Goal: Information Seeking & Learning: Learn about a topic

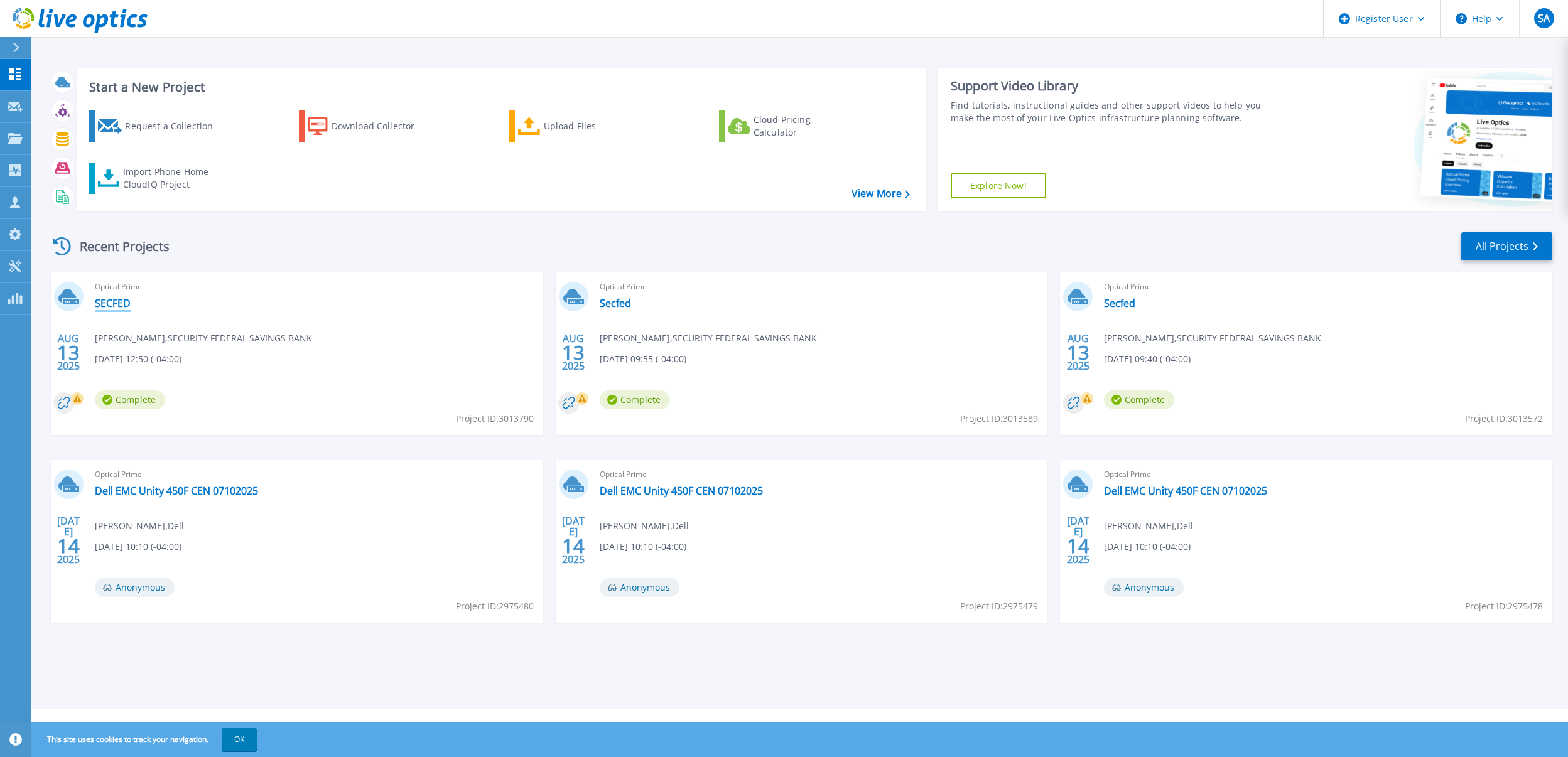
click at [118, 305] on link "SECFED" at bounding box center [112, 303] width 36 height 12
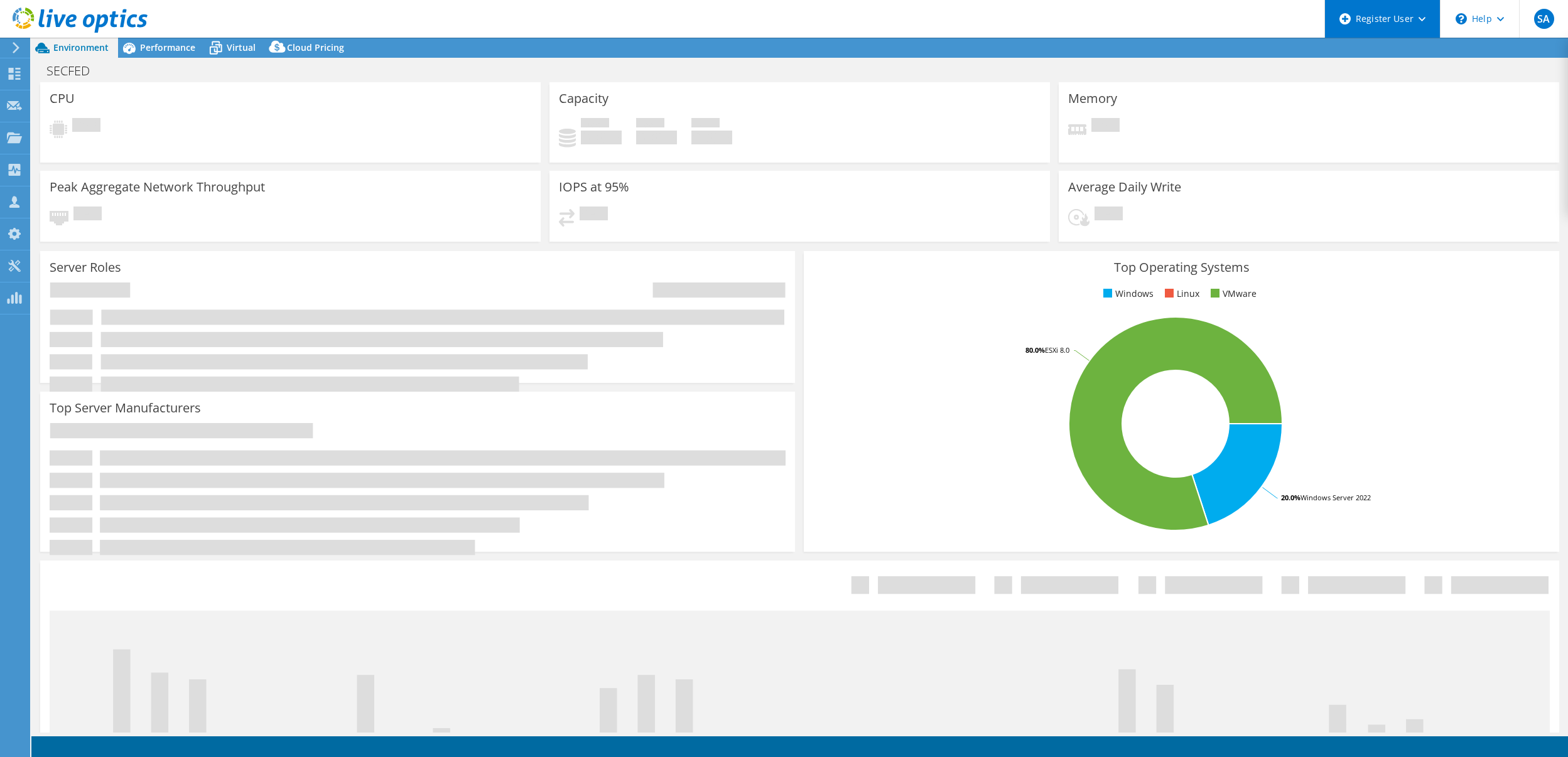
select select "USD"
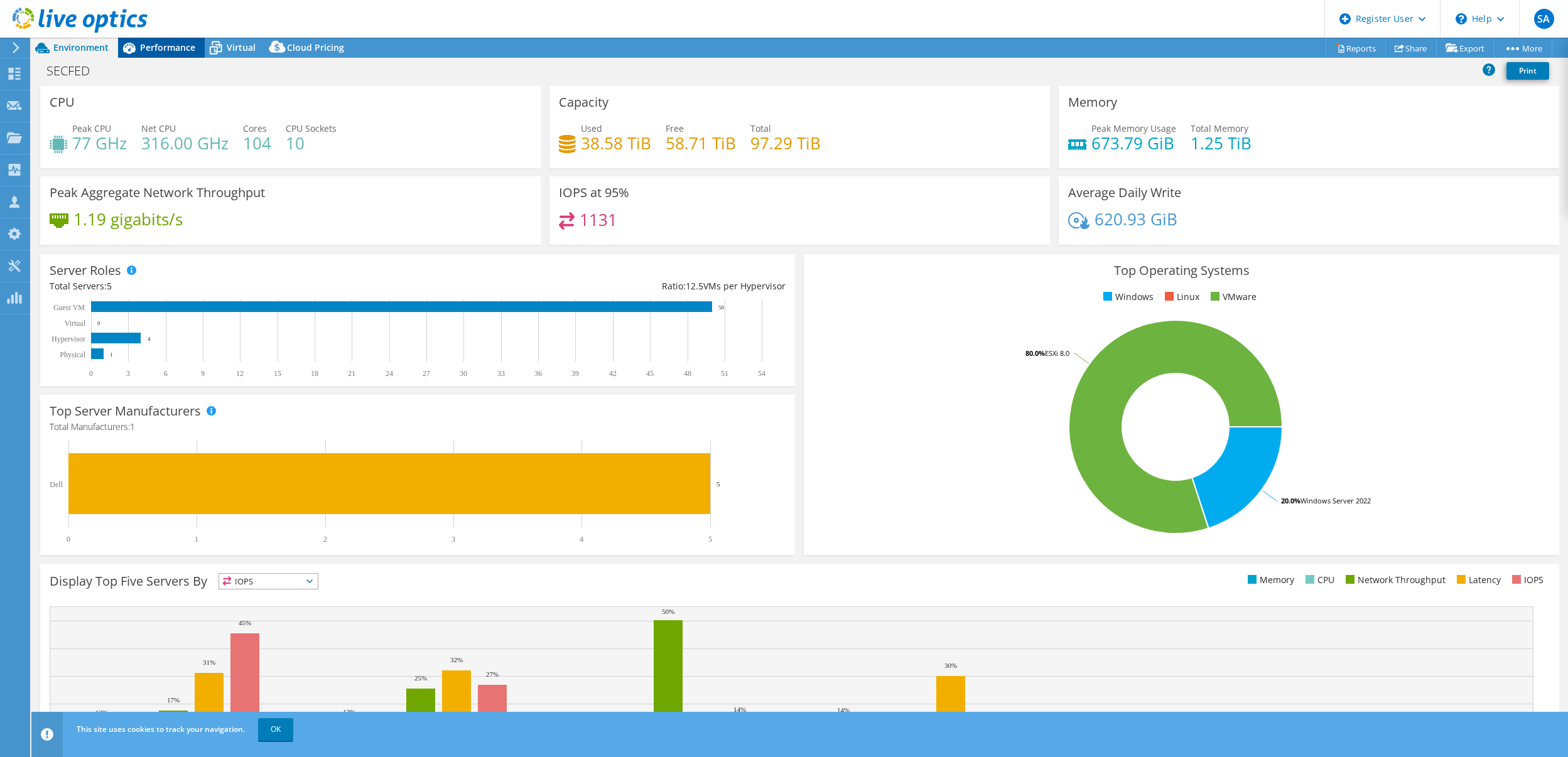
click at [147, 45] on span "Performance" at bounding box center [167, 47] width 55 height 12
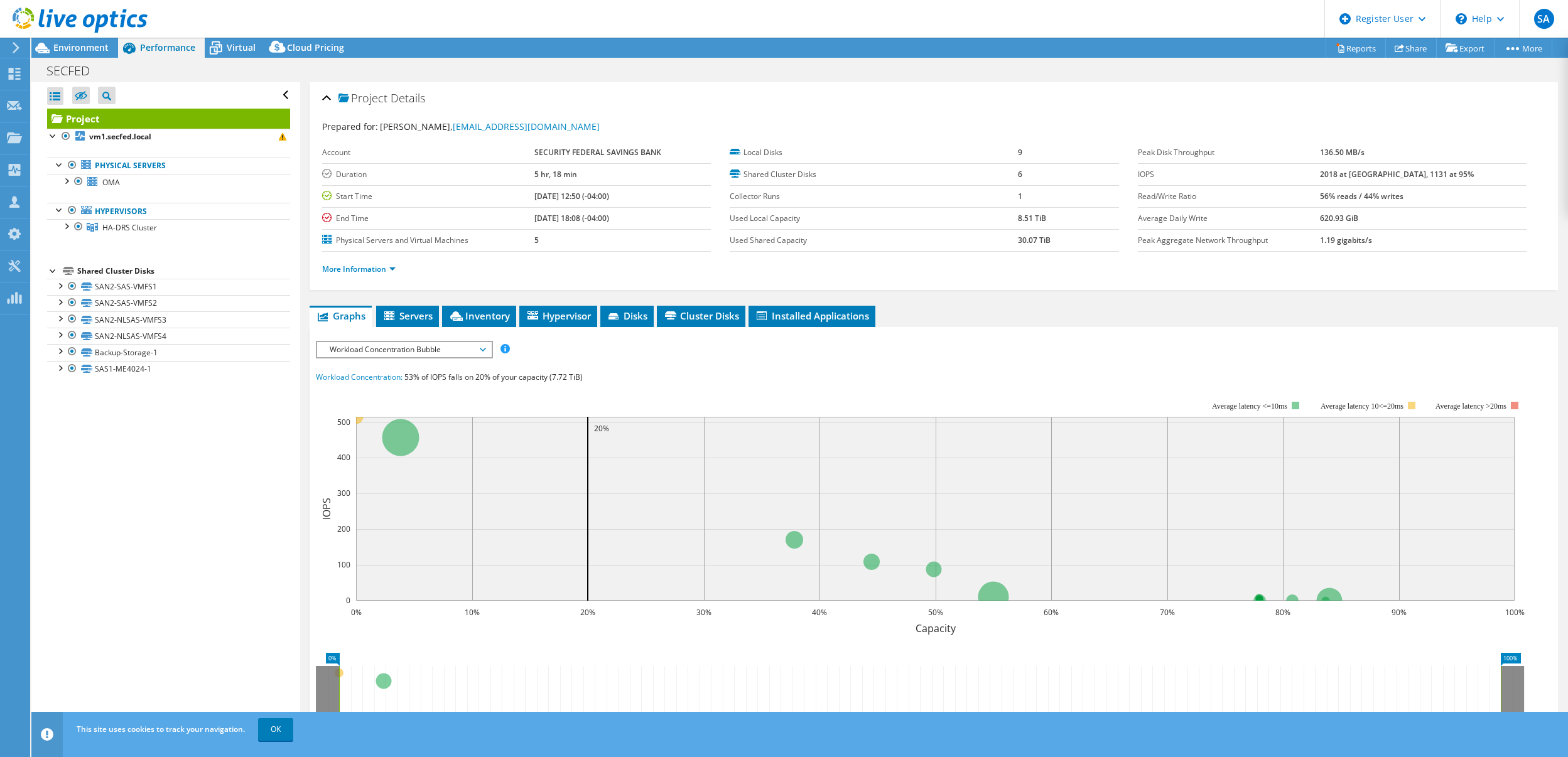
click at [72, 404] on div "Open All Close All Hide Excluded Nodes Project Tree Filter" at bounding box center [165, 407] width 268 height 650
click at [56, 349] on div at bounding box center [60, 350] width 12 height 12
click at [62, 350] on div at bounding box center [60, 350] width 12 height 12
click at [179, 415] on div "Open All Close All Hide Excluded Nodes Project Tree Filter" at bounding box center [165, 407] width 268 height 650
click at [430, 318] on span "Servers" at bounding box center [407, 315] width 50 height 12
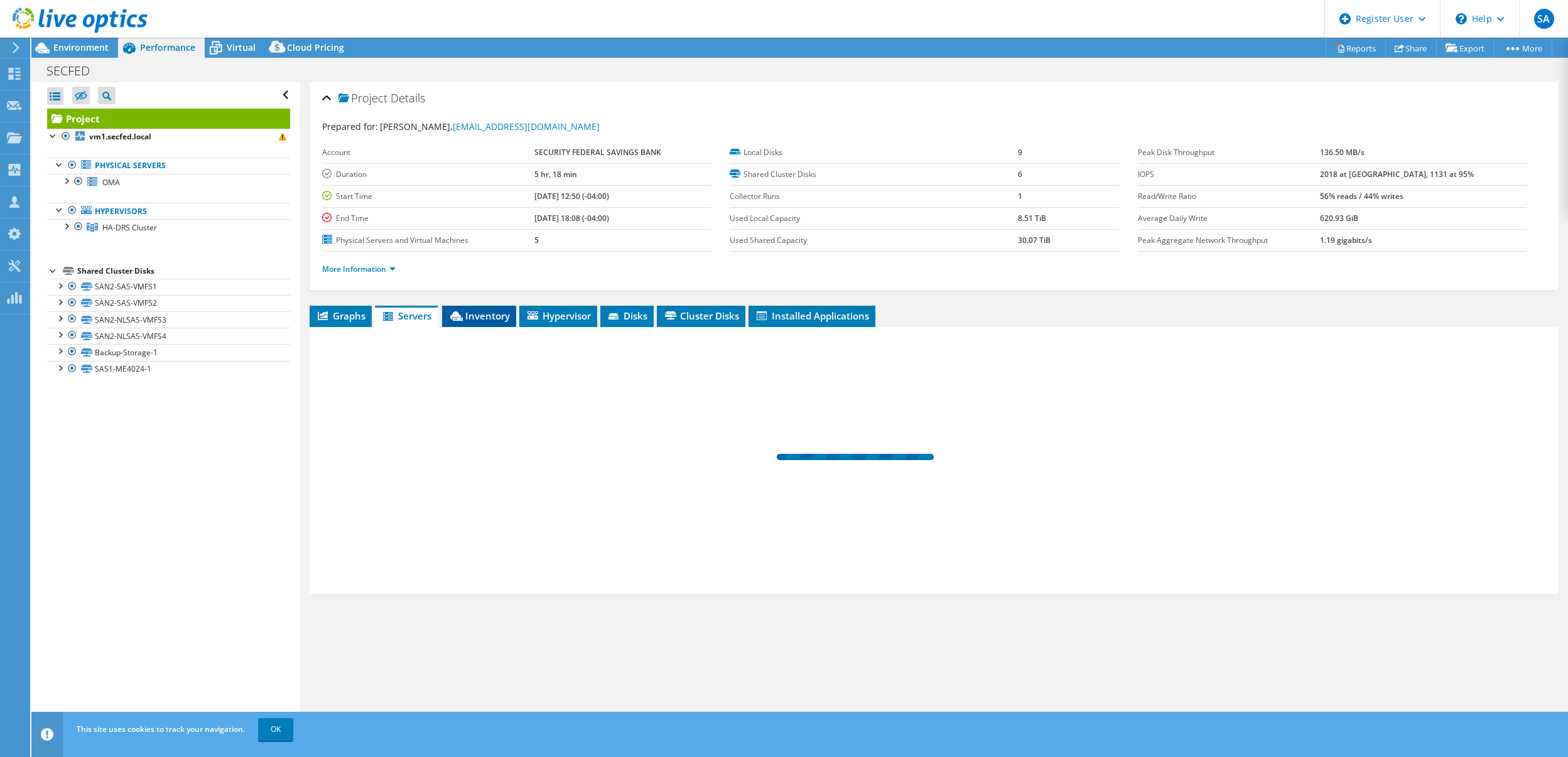
click at [481, 318] on span "Inventory" at bounding box center [479, 315] width 61 height 12
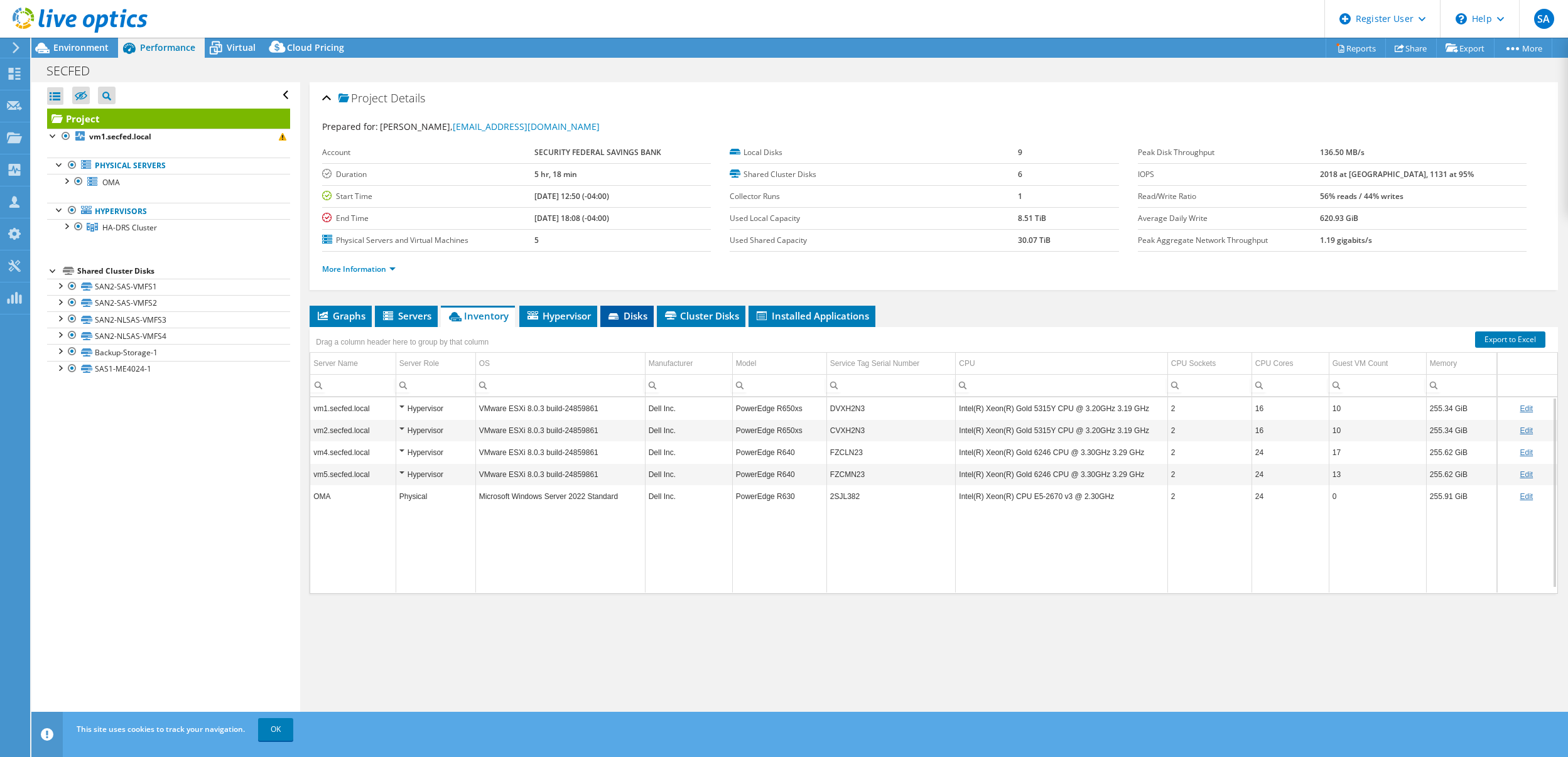
click at [646, 322] on li "Disks" at bounding box center [626, 316] width 54 height 21
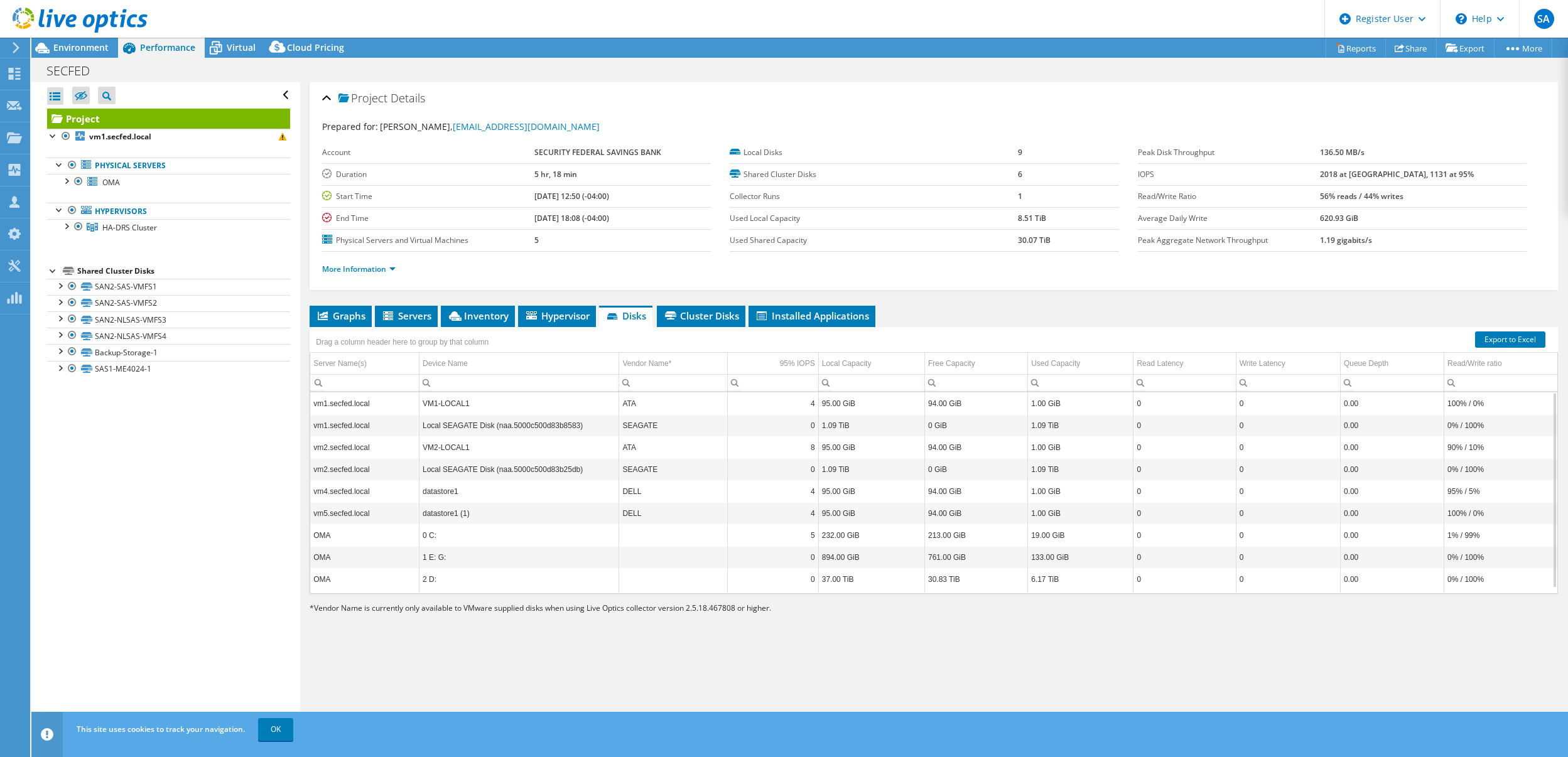
click at [711, 328] on div "Drag a column header here to group by that column" at bounding box center [933, 335] width 1248 height 17
click at [715, 314] on span "Cluster Disks" at bounding box center [701, 315] width 76 height 12
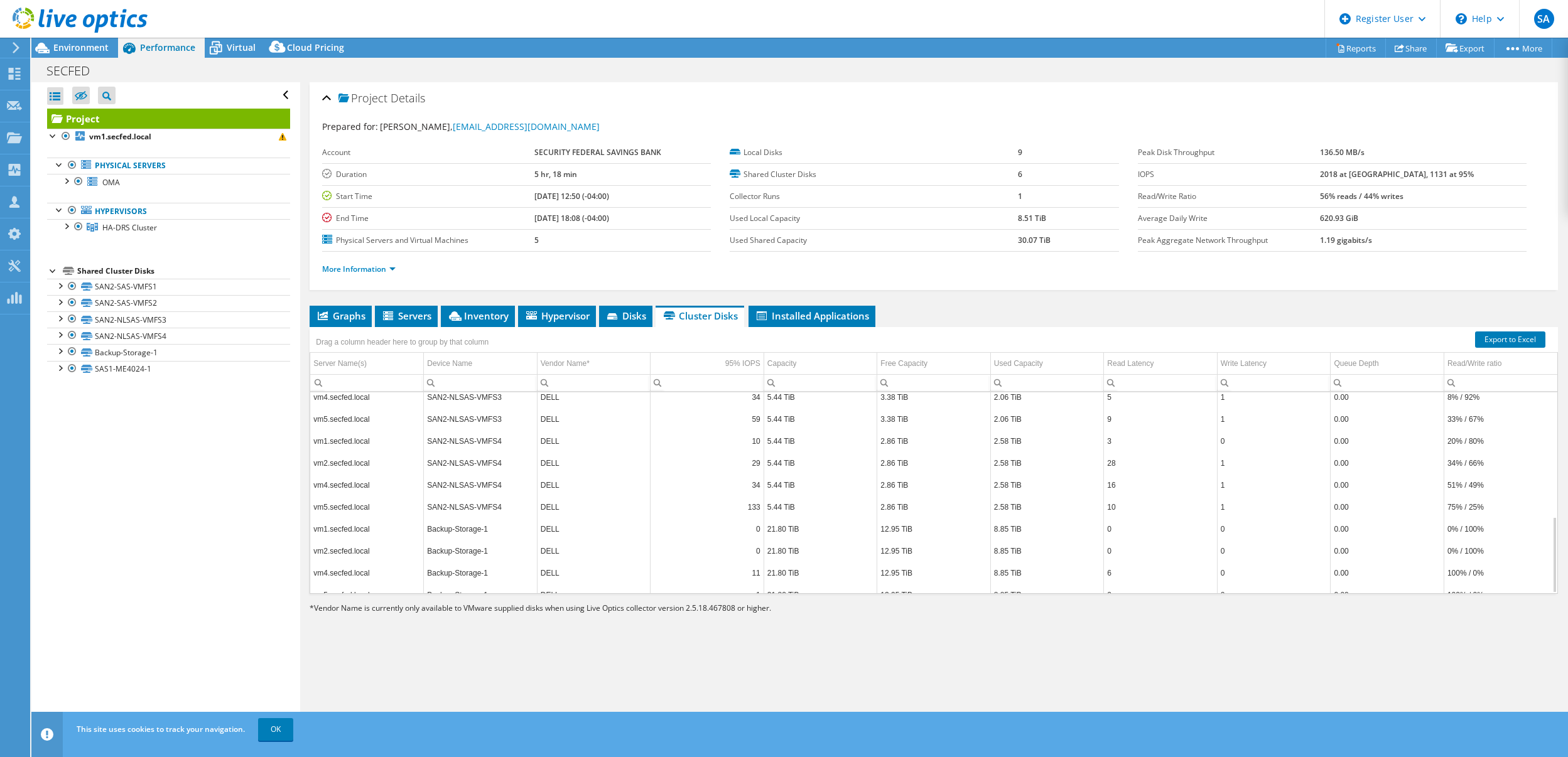
scroll to position [327, 0]
click at [69, 369] on div at bounding box center [72, 368] width 12 height 15
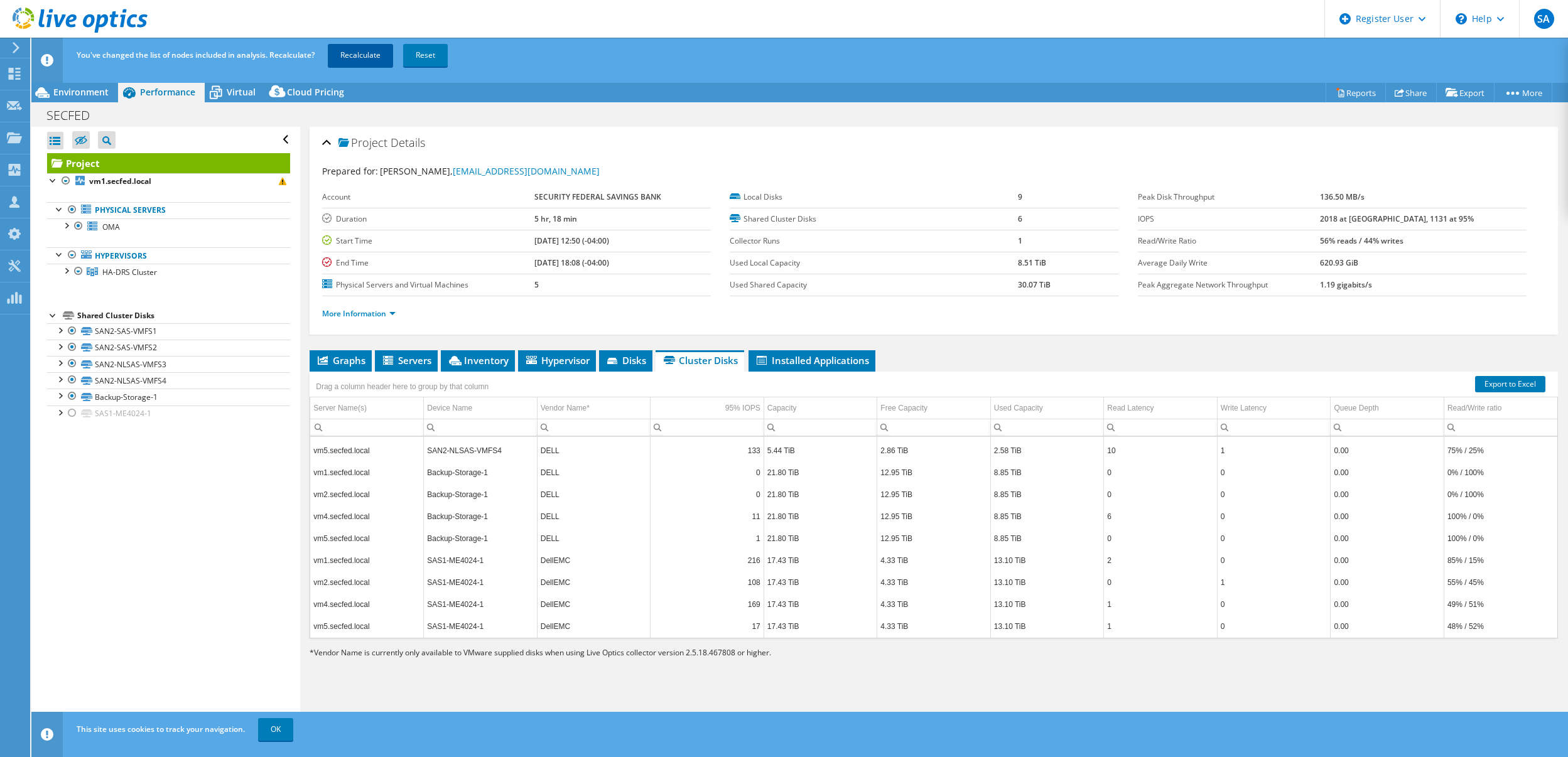
click at [377, 61] on link "Recalculate" at bounding box center [360, 55] width 65 height 23
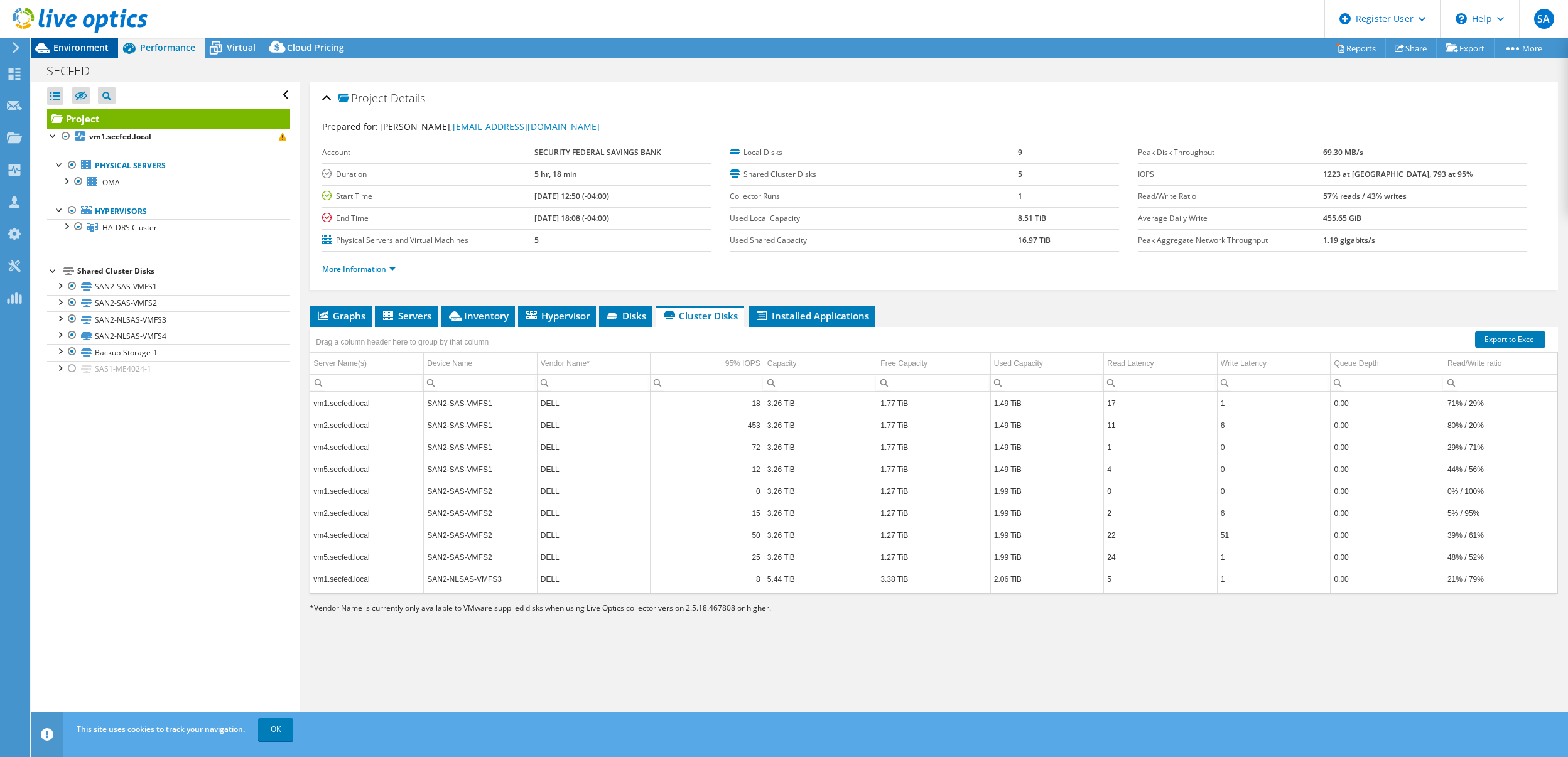
click at [78, 47] on span "Environment" at bounding box center [81, 47] width 55 height 12
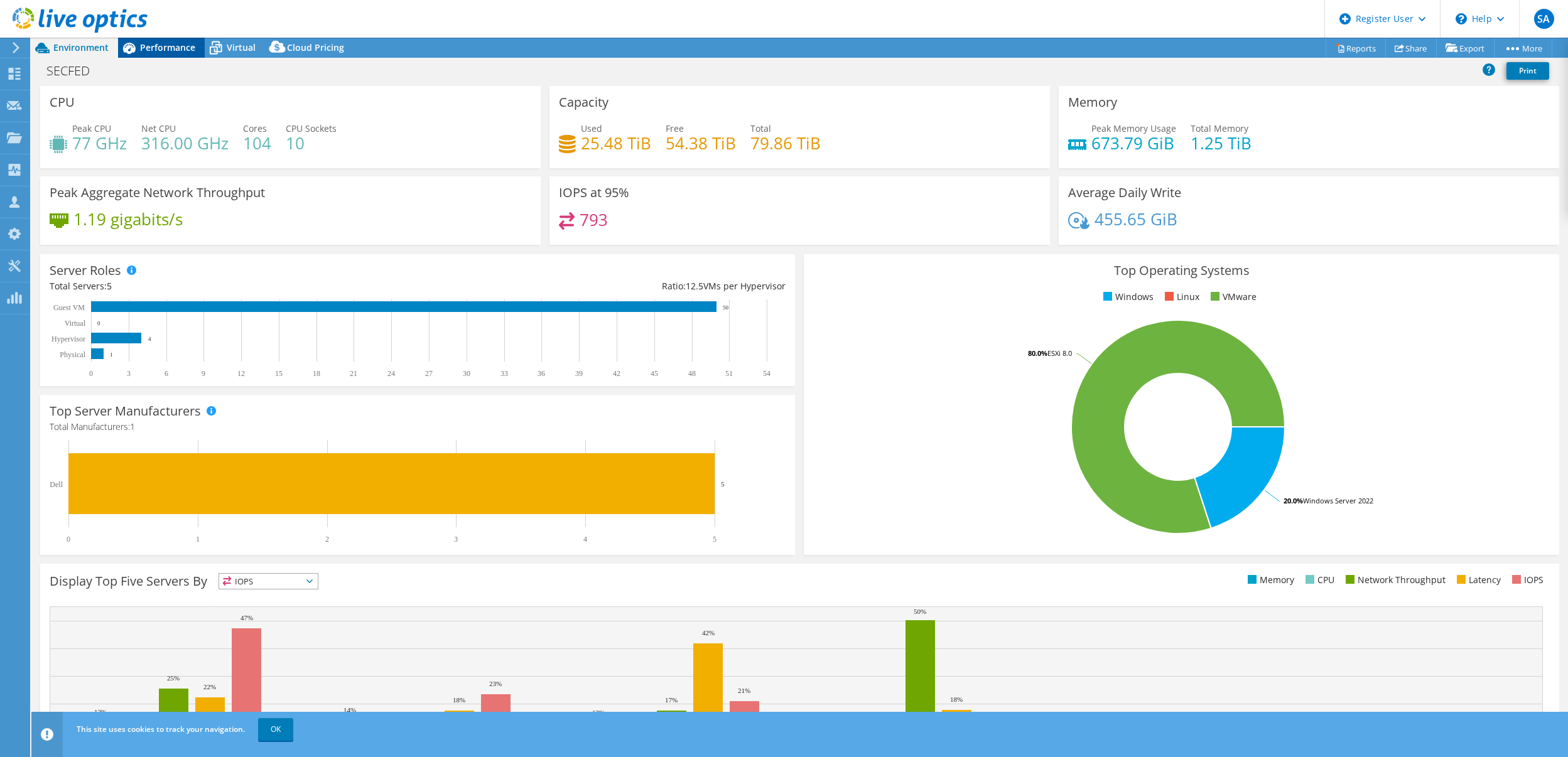
click at [170, 47] on span "Performance" at bounding box center [167, 47] width 55 height 12
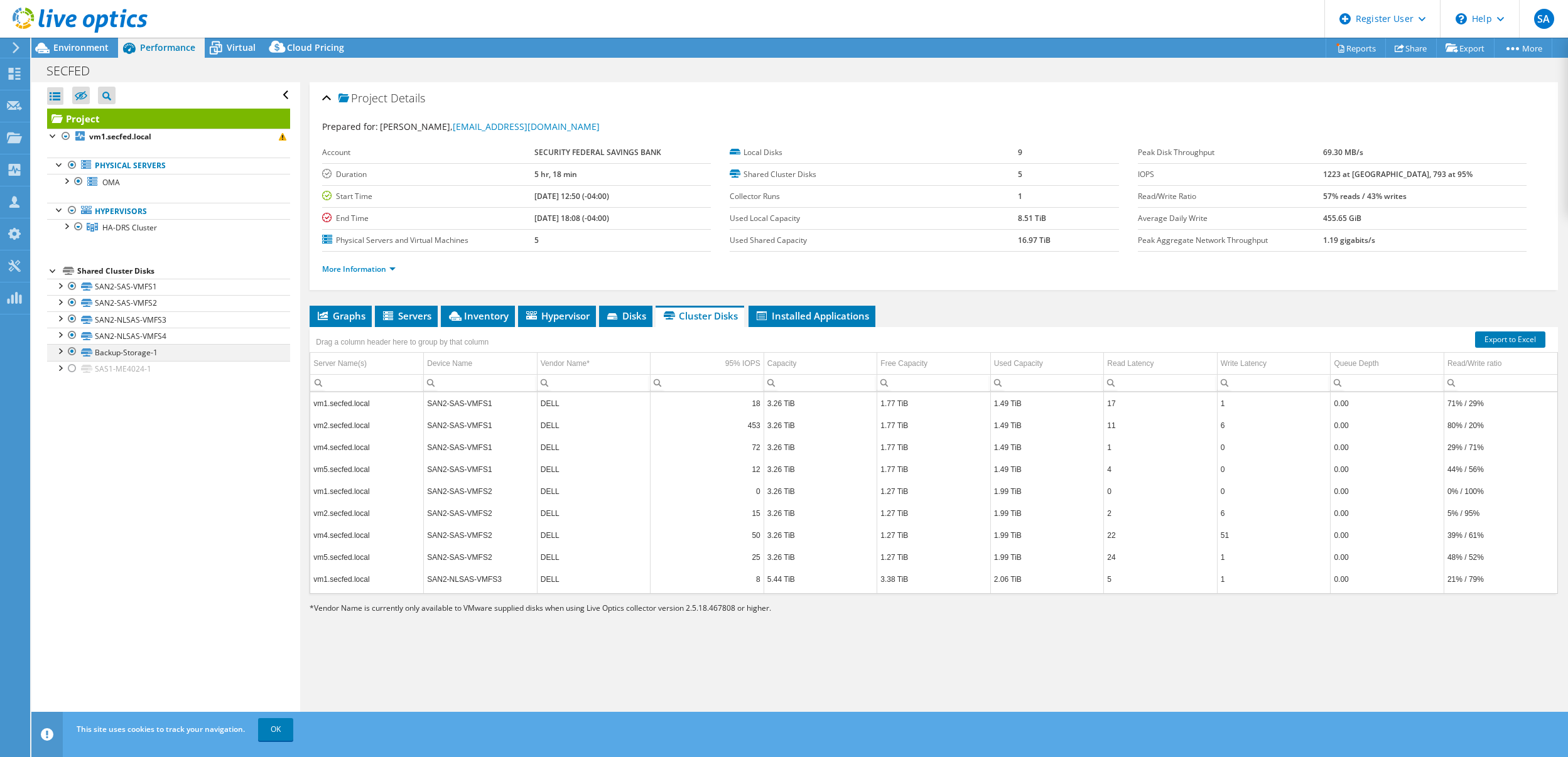
click at [70, 351] on div at bounding box center [72, 351] width 12 height 15
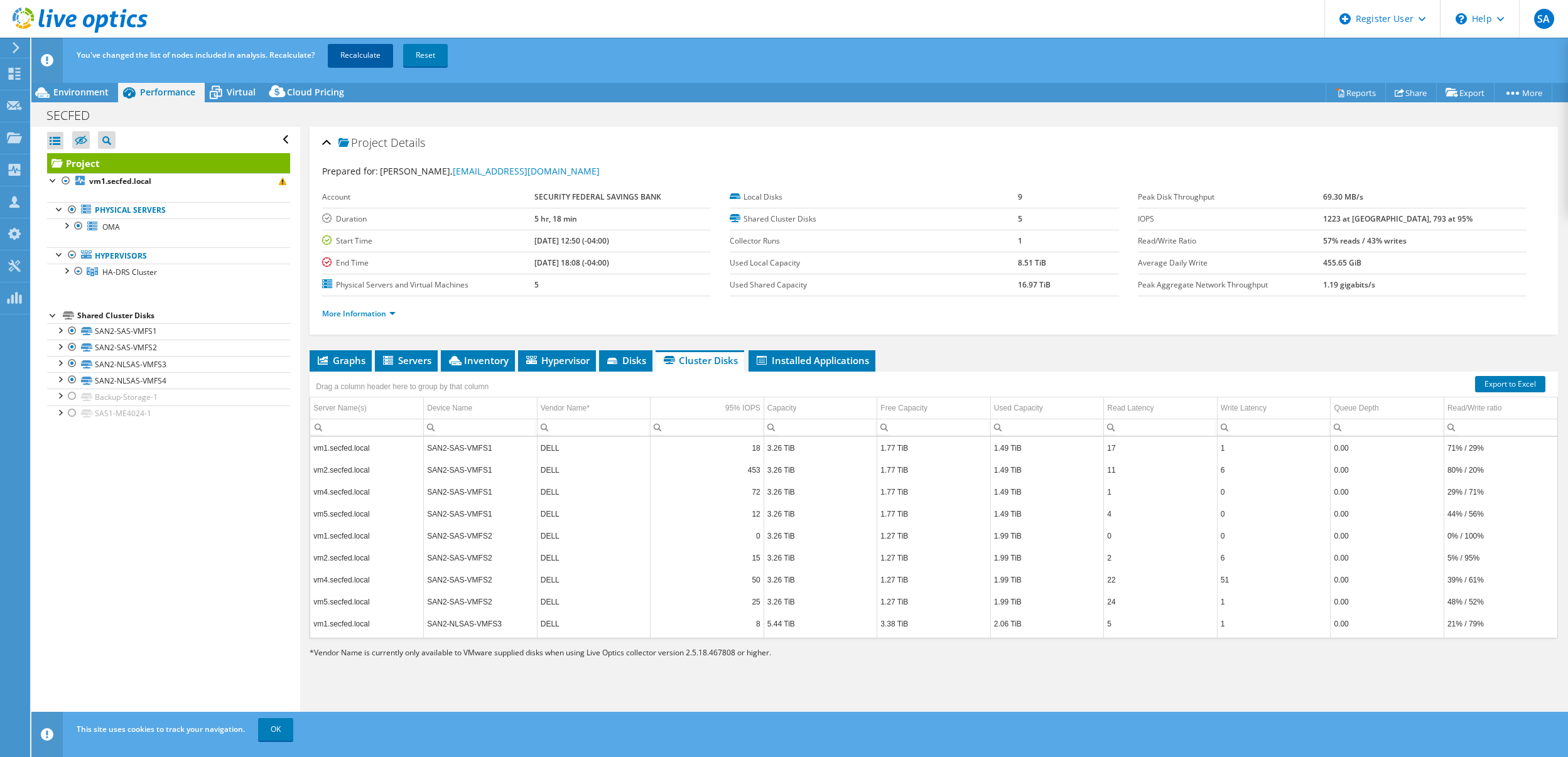
click at [343, 59] on link "Recalculate" at bounding box center [360, 55] width 65 height 23
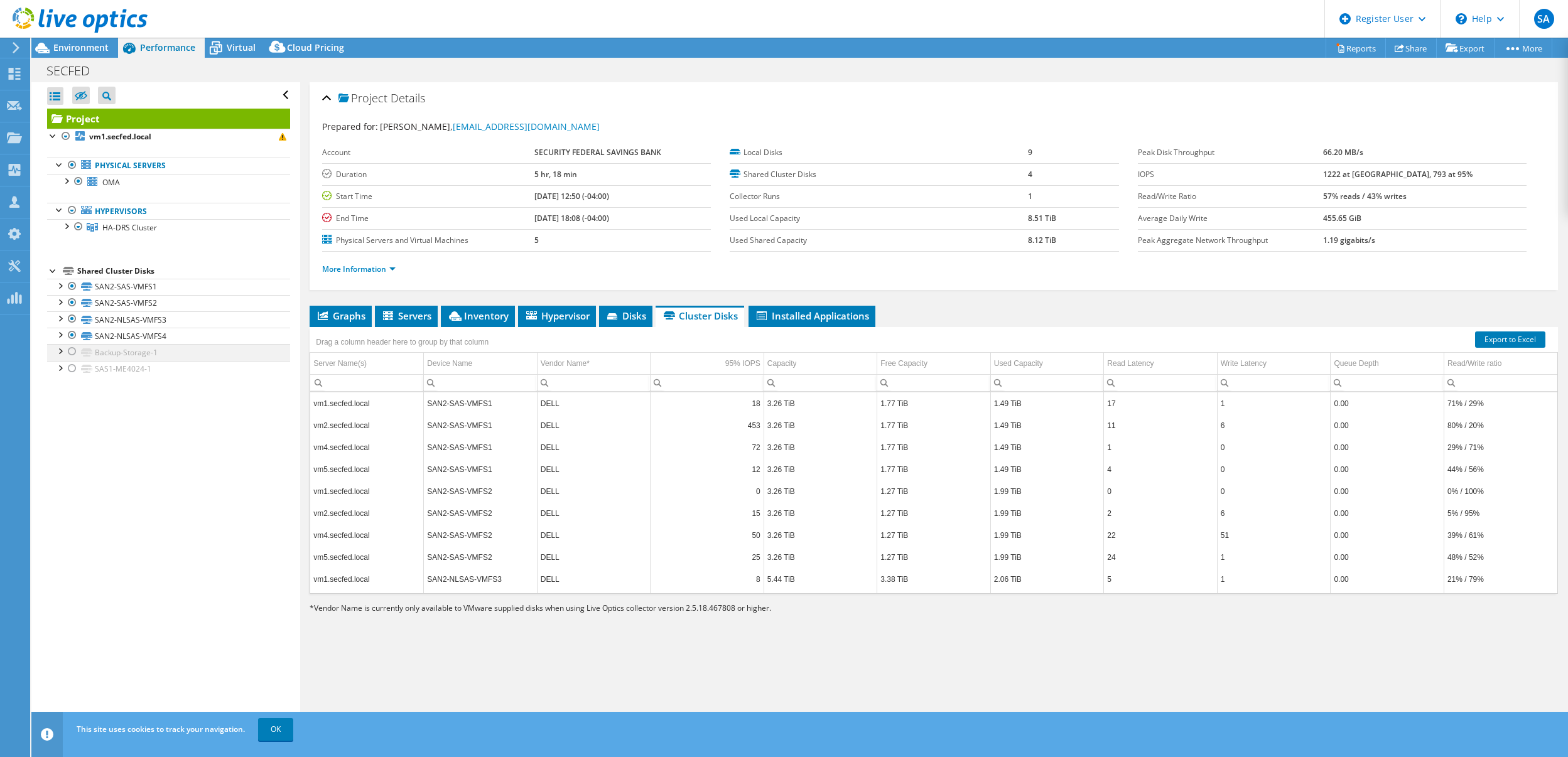
click at [71, 352] on div at bounding box center [72, 351] width 12 height 15
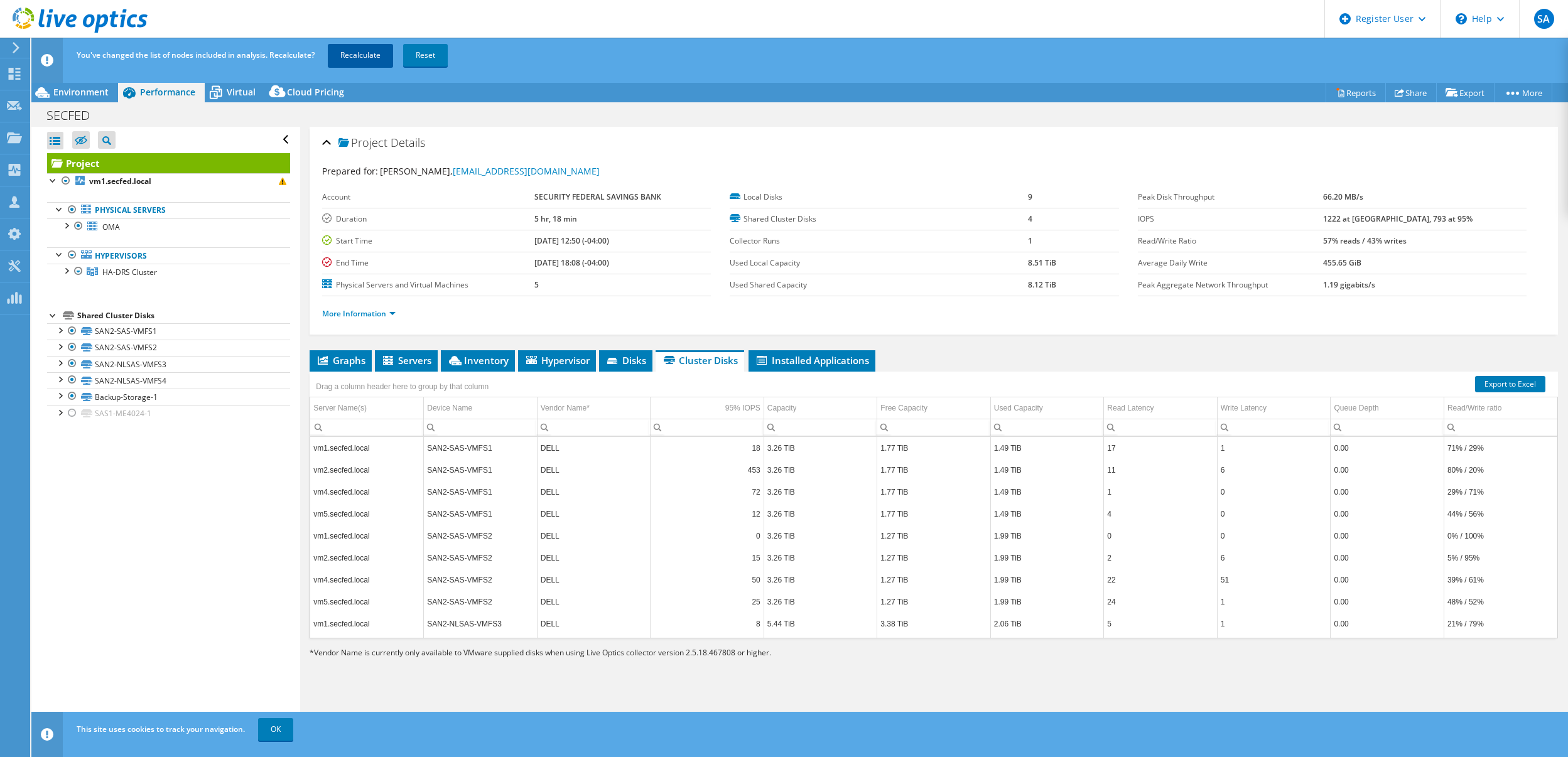
click at [376, 61] on link "Recalculate" at bounding box center [360, 55] width 65 height 23
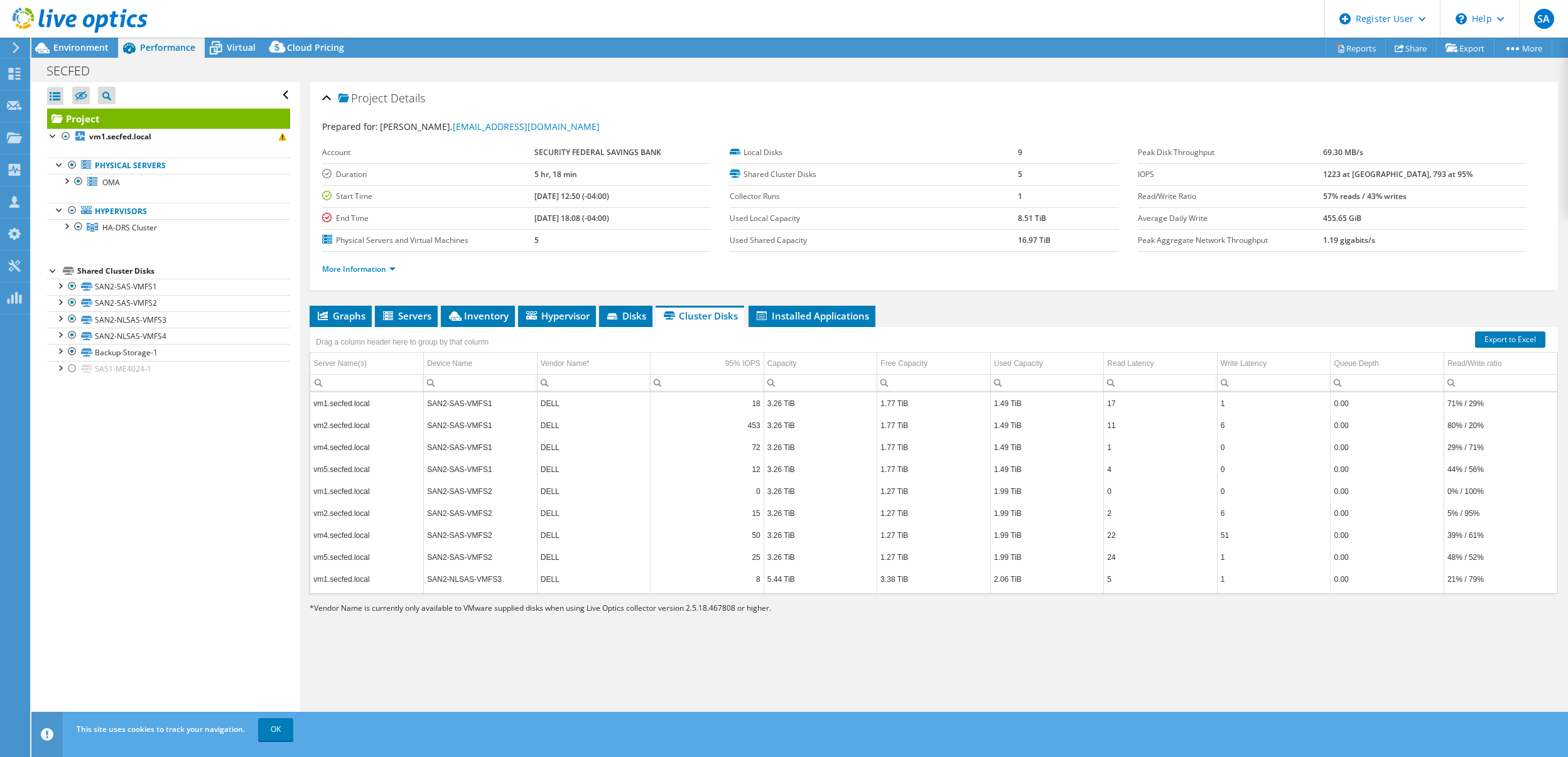
drag, startPoint x: 76, startPoint y: 48, endPoint x: 281, endPoint y: 12, distance: 208.1
click at [76, 48] on span "Environment" at bounding box center [81, 47] width 55 height 12
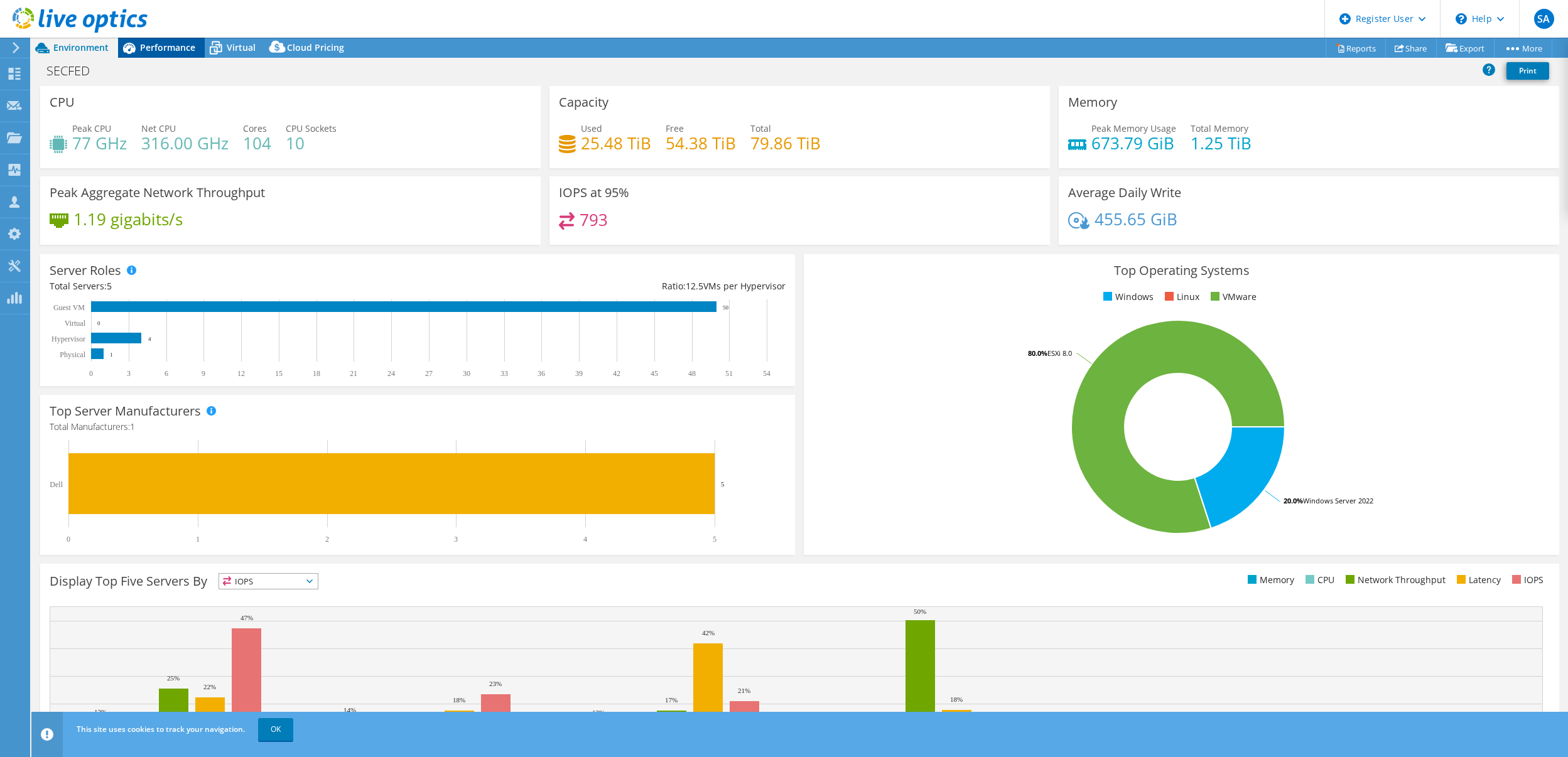
click at [136, 47] on icon at bounding box center [128, 47] width 22 height 22
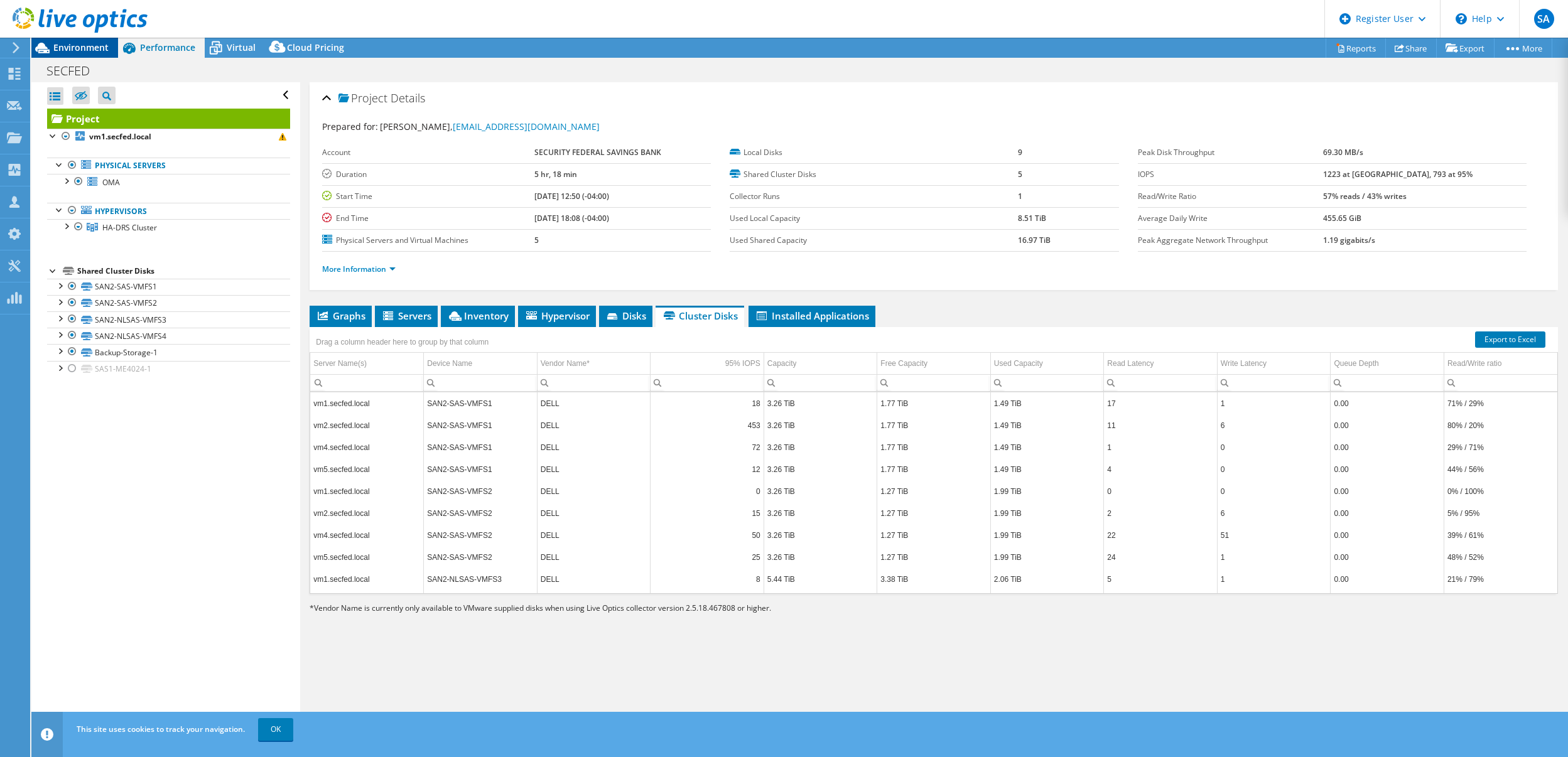
click at [96, 48] on span "Environment" at bounding box center [81, 47] width 55 height 12
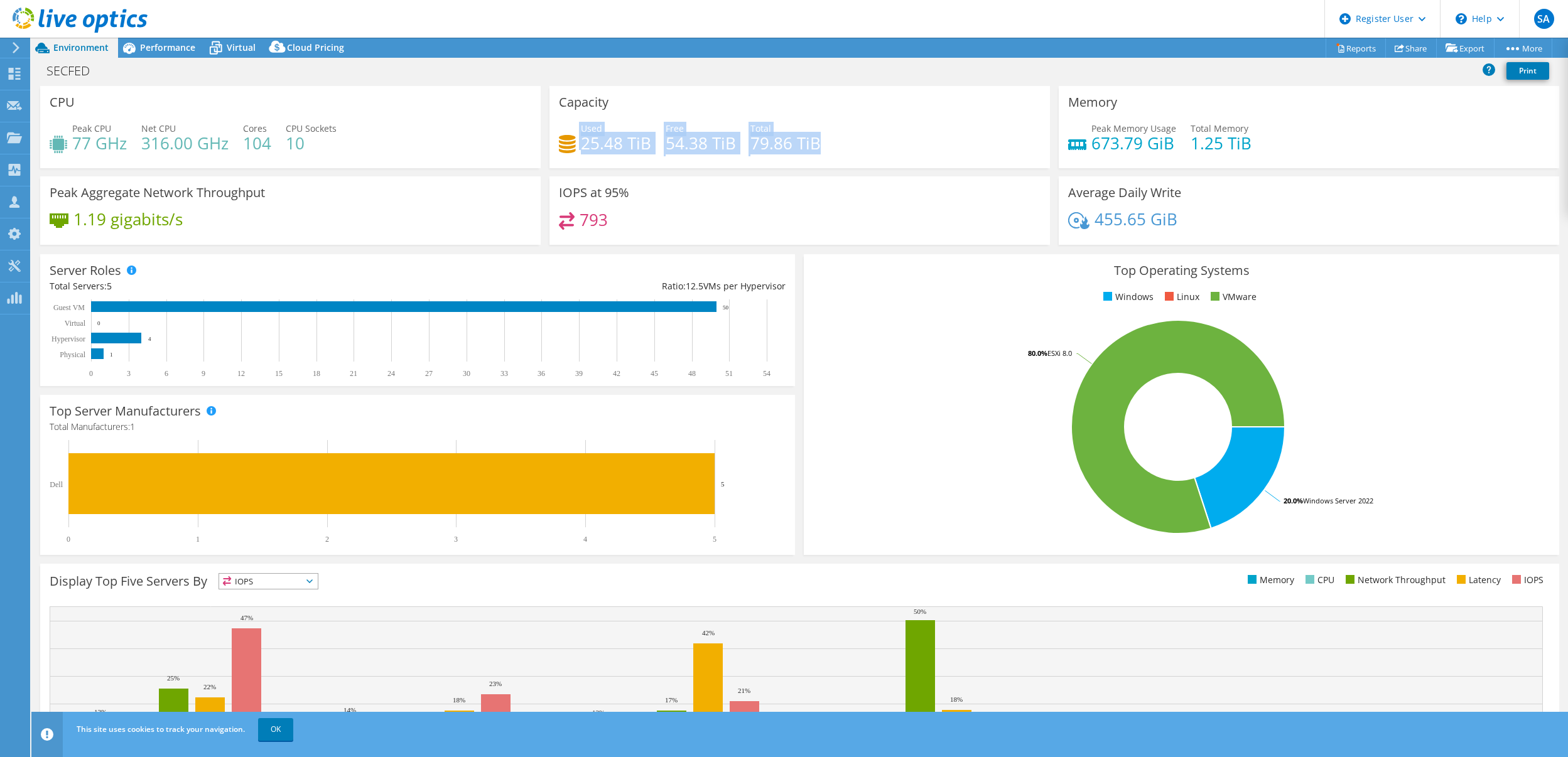
drag, startPoint x: 813, startPoint y: 142, endPoint x: 557, endPoint y: 118, distance: 257.1
click at [557, 118] on div "Capacity Used 25.48 TiB Free 54.38 TiB Total 79.86 TiB" at bounding box center [799, 127] width 501 height 83
click at [637, 169] on div "Capacity Used 25.48 TiB Free 54.38 TiB Total 79.86 TiB" at bounding box center [799, 131] width 509 height 90
click at [587, 143] on h4 "25.48 TiB" at bounding box center [616, 143] width 70 height 14
drag, startPoint x: 575, startPoint y: 131, endPoint x: 823, endPoint y: 148, distance: 248.6
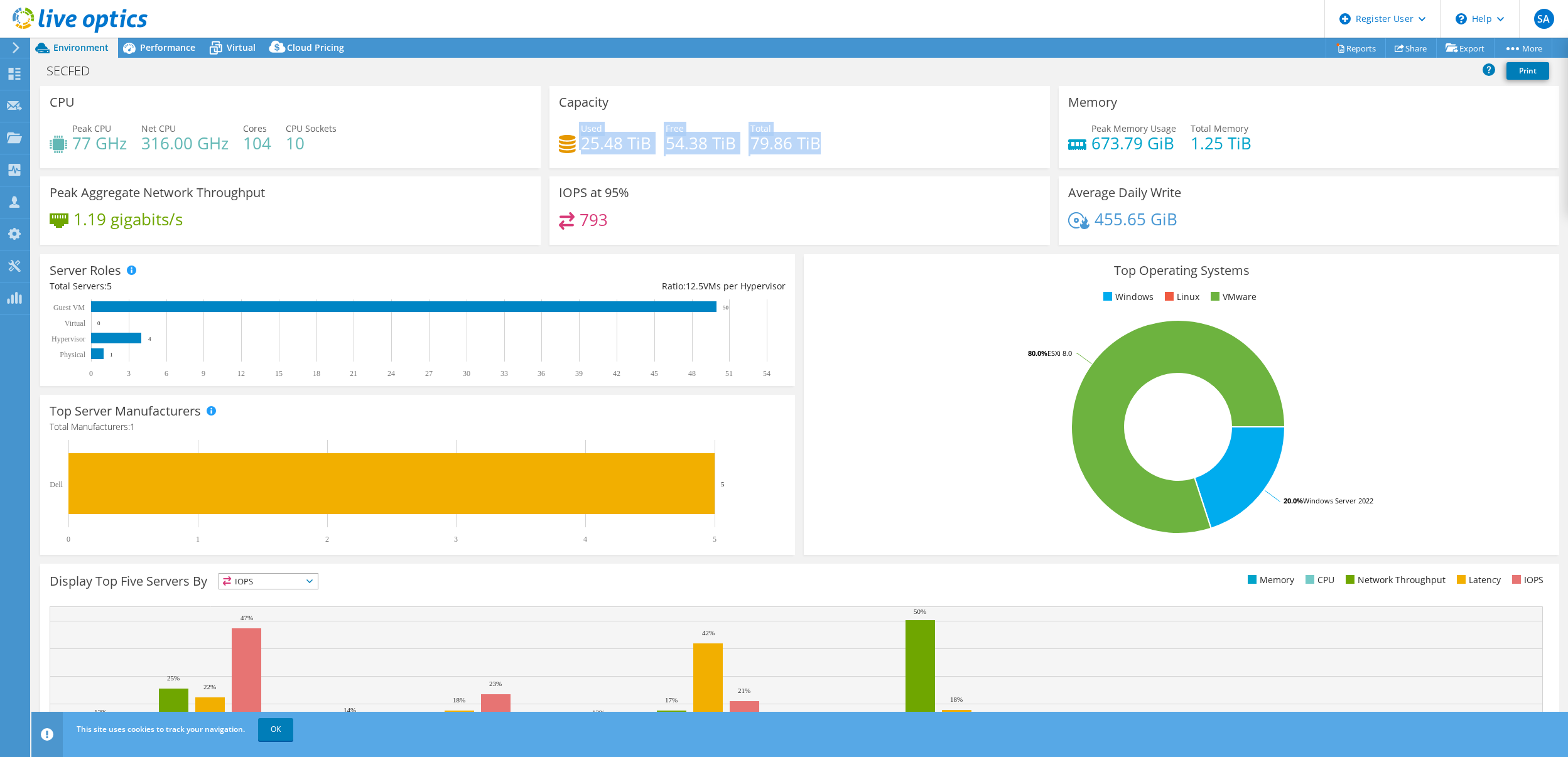
click at [823, 143] on div "Used 25.48 TiB Free 54.38 TiB Total 79.86 TiB" at bounding box center [799, 142] width 481 height 40
click at [824, 148] on div "Used 25.48 TiB Free 54.38 TiB Total 79.86 TiB" at bounding box center [799, 142] width 481 height 40
click at [173, 45] on span "Performance" at bounding box center [167, 47] width 55 height 12
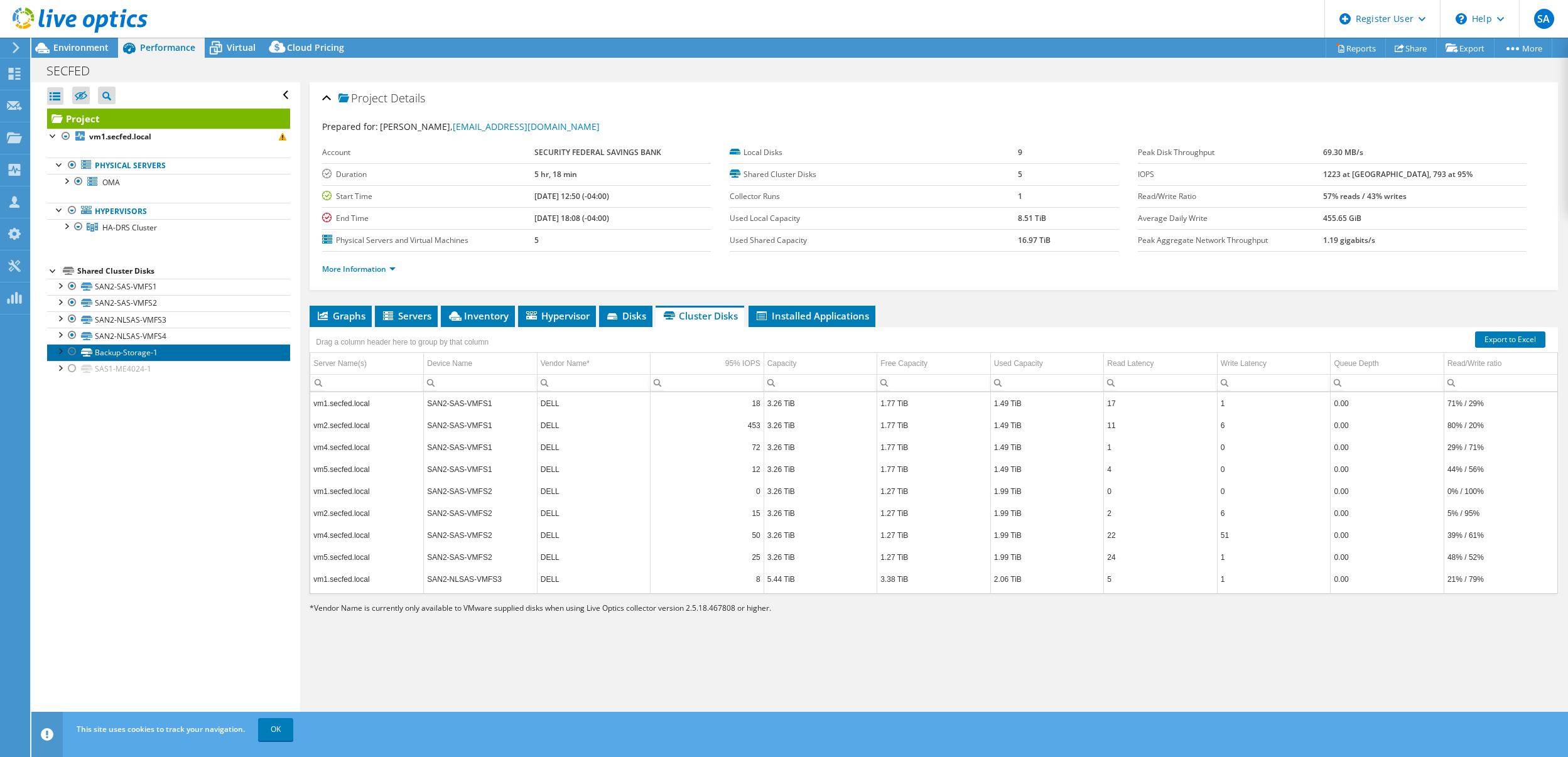
click at [171, 352] on link "Backup-Storage-1" at bounding box center [169, 352] width 243 height 17
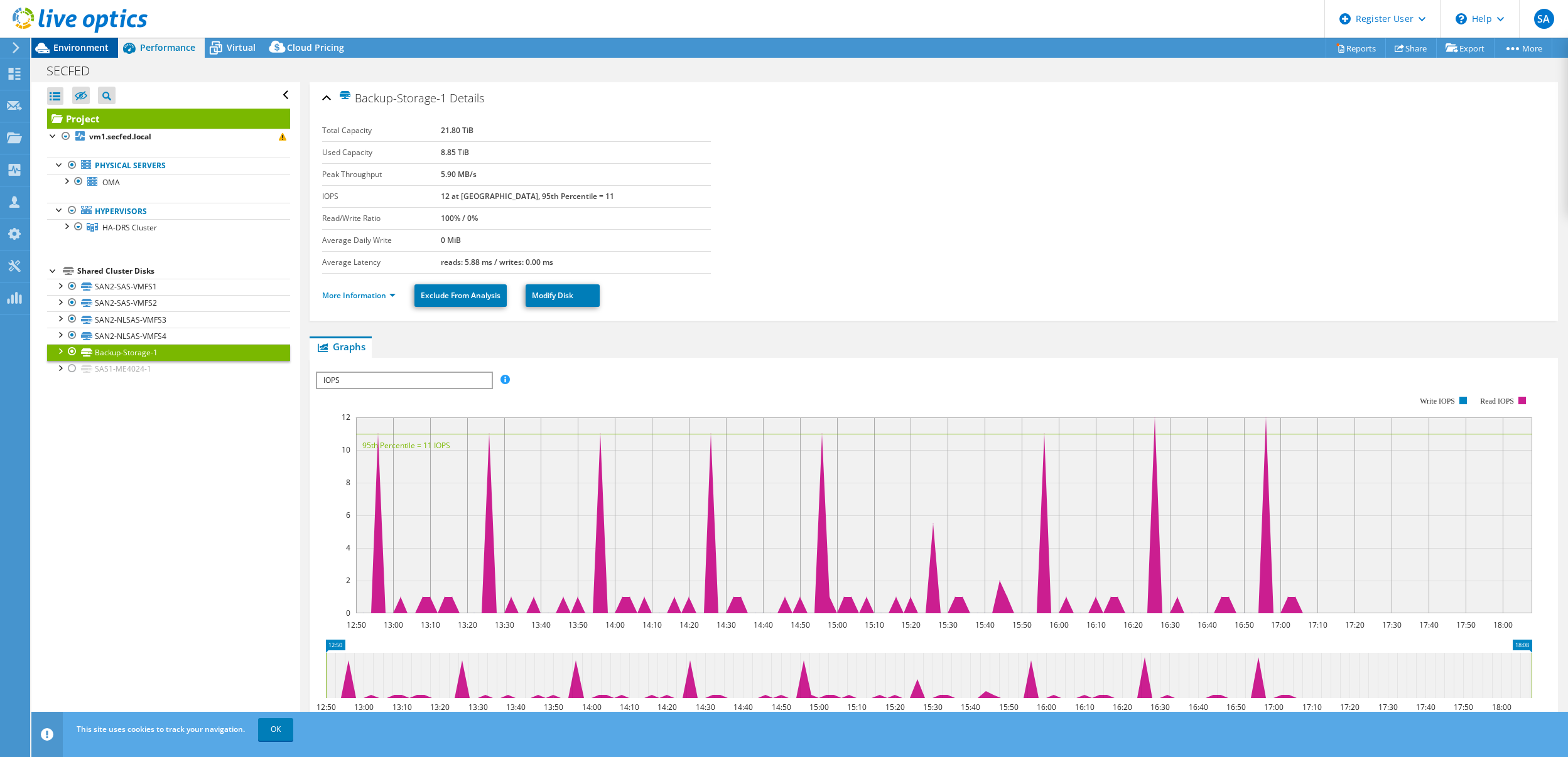
click at [72, 46] on span "Environment" at bounding box center [81, 47] width 55 height 12
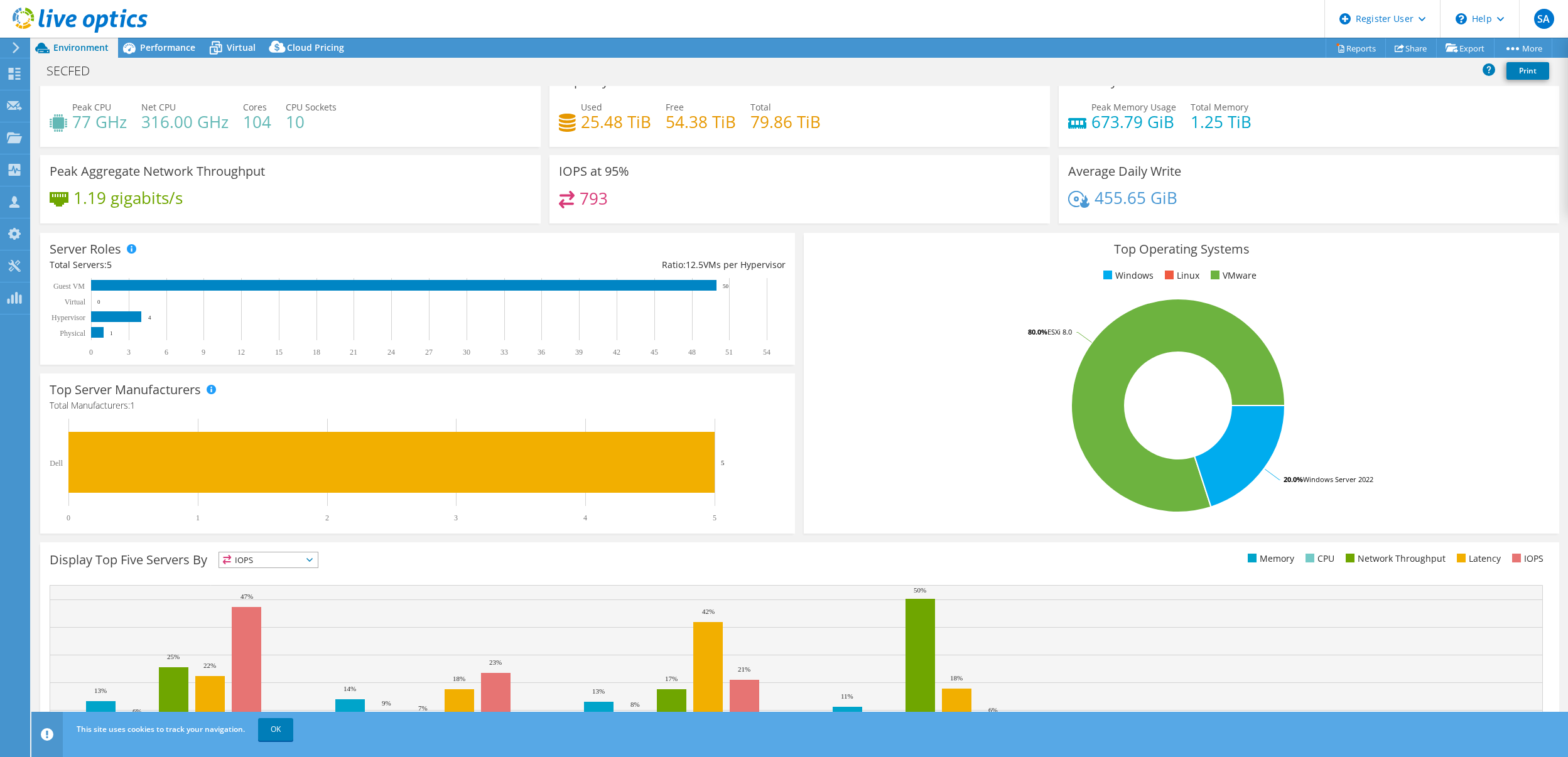
scroll to position [0, 0]
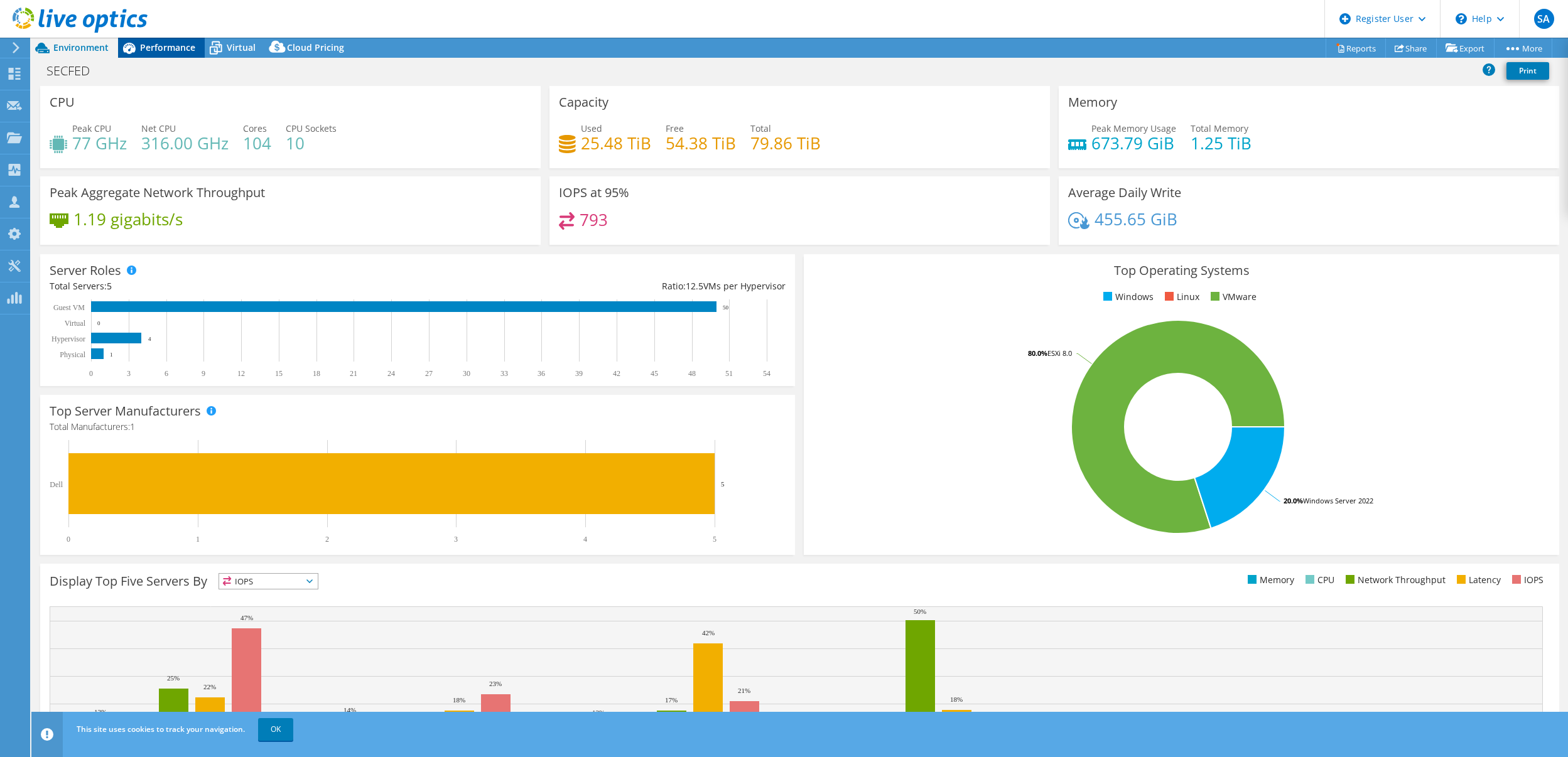
click at [152, 49] on span "Performance" at bounding box center [167, 47] width 55 height 12
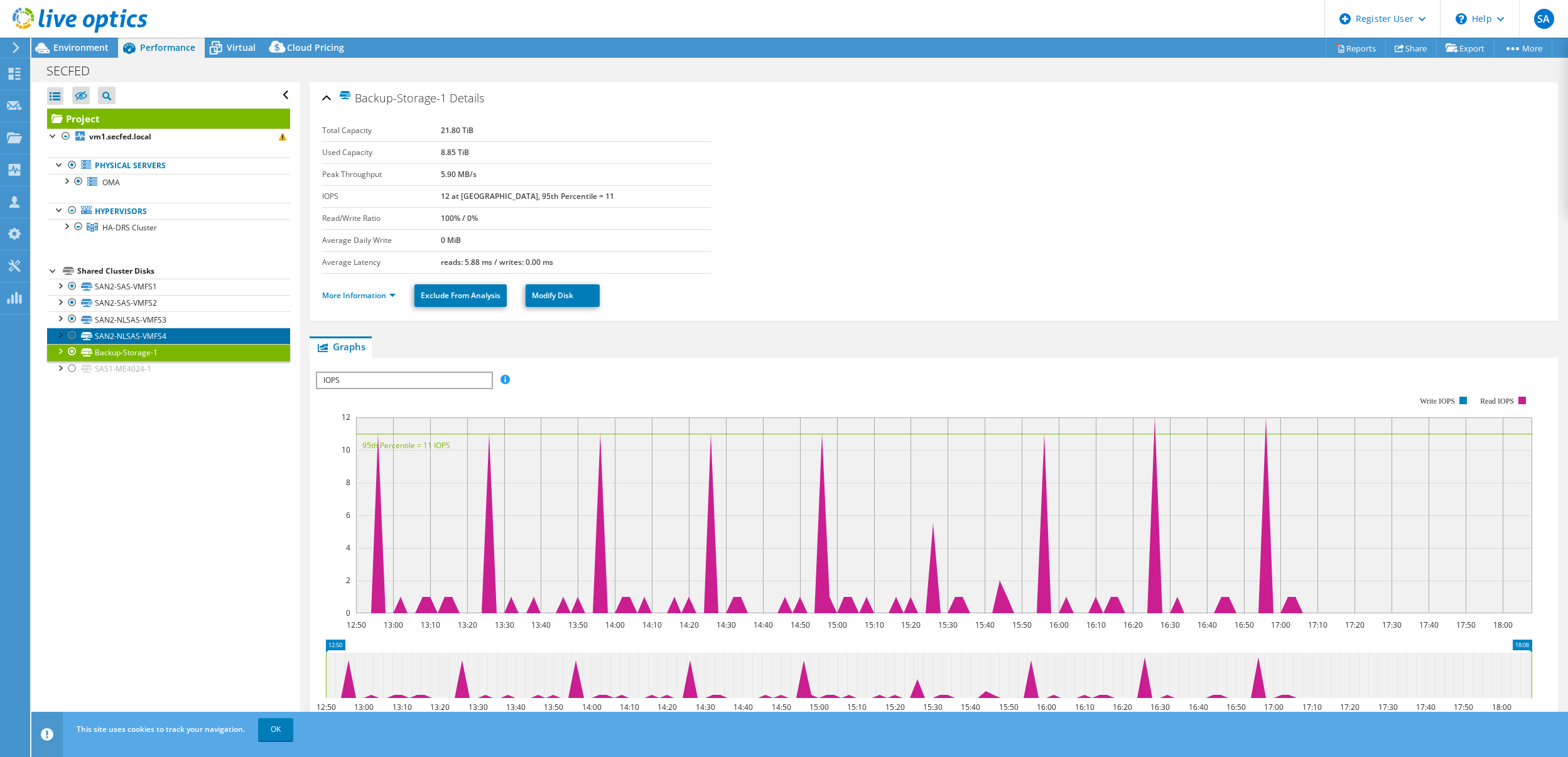
click at [162, 340] on link "SAN2-NLSAS-VMFS4" at bounding box center [169, 335] width 243 height 17
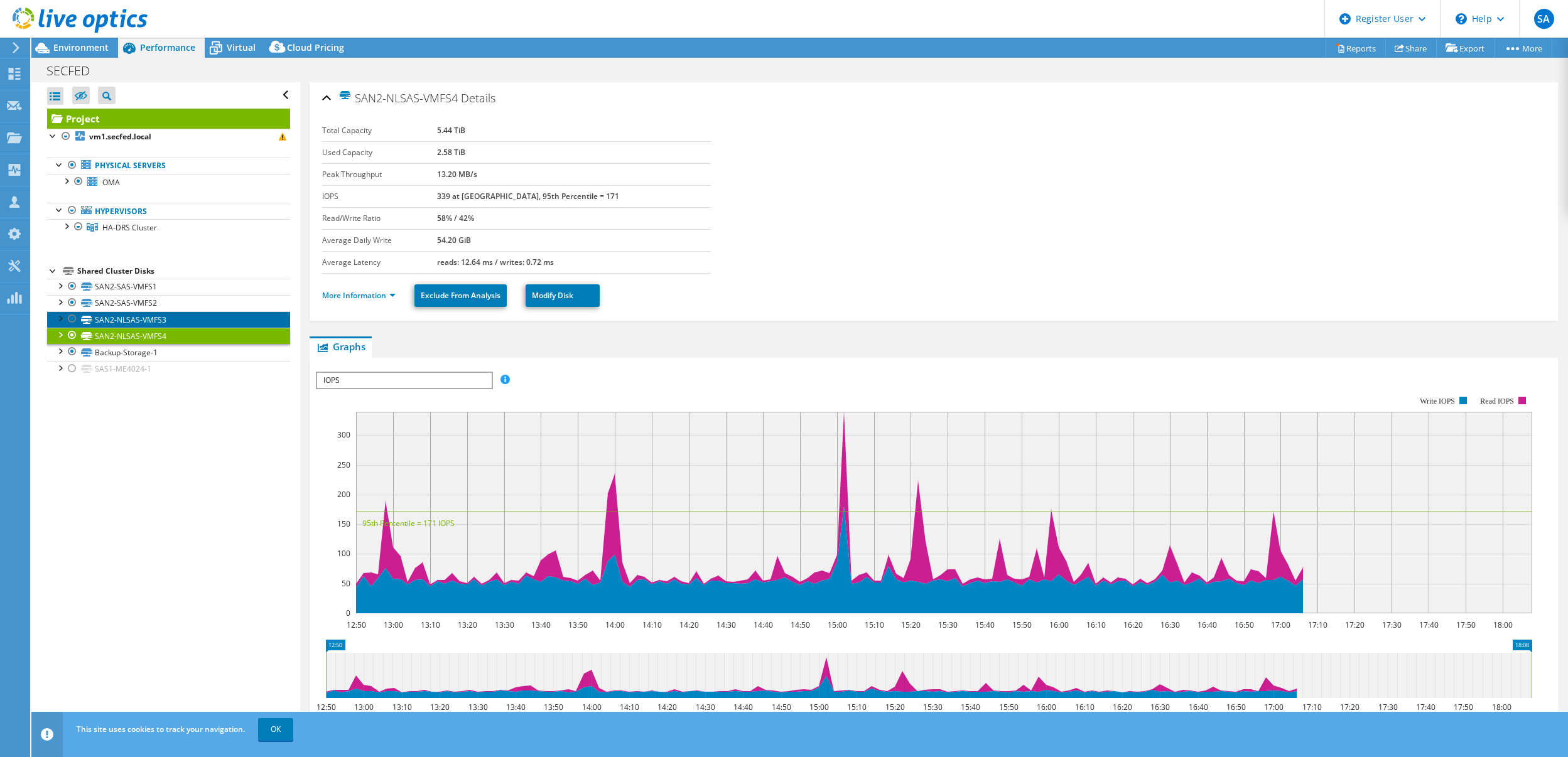
click at [148, 321] on link "SAN2-NLSAS-VMFS3" at bounding box center [169, 320] width 243 height 17
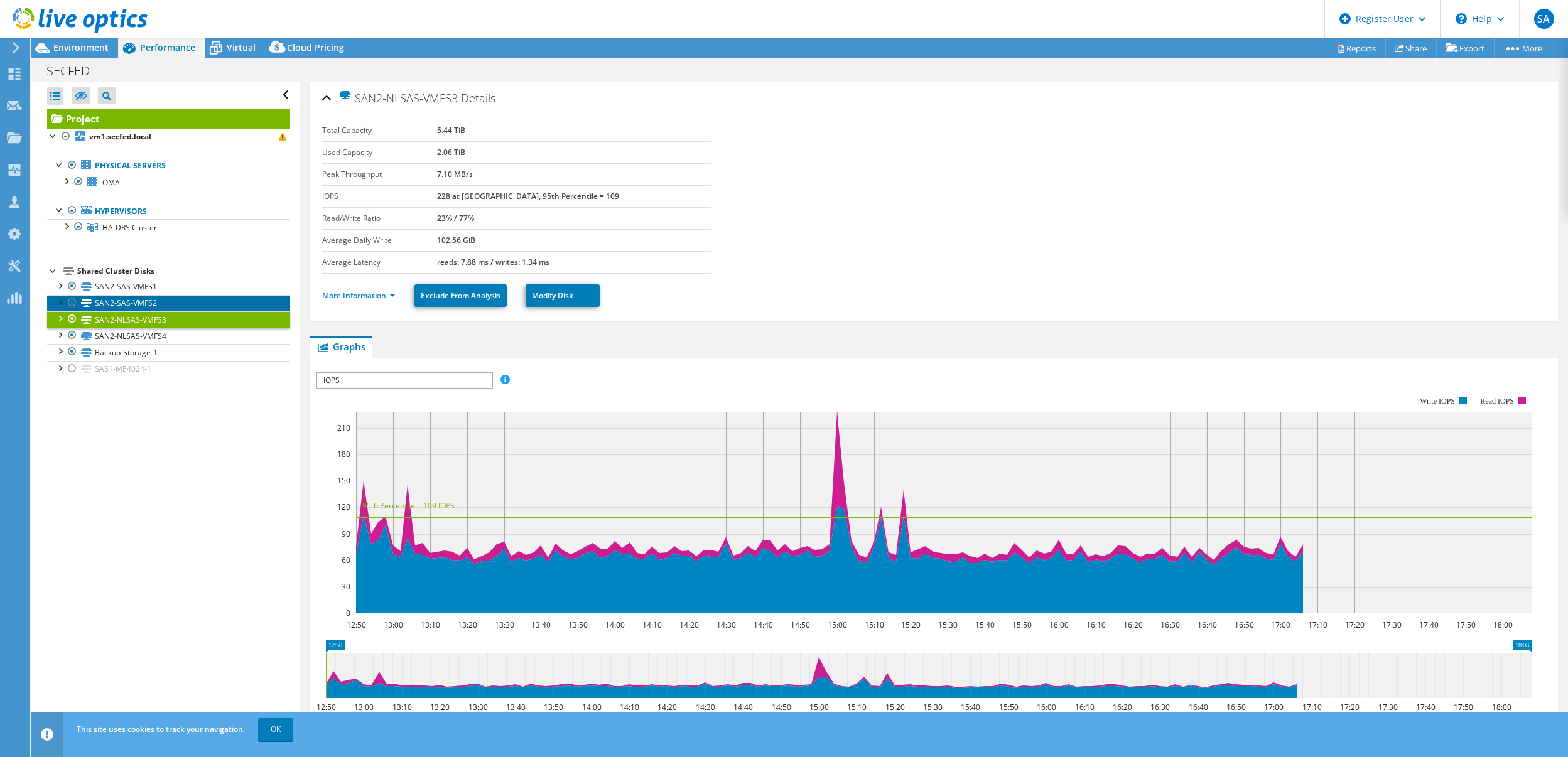
click at [143, 305] on link "SAN2-SAS-VMFS2" at bounding box center [169, 303] width 243 height 17
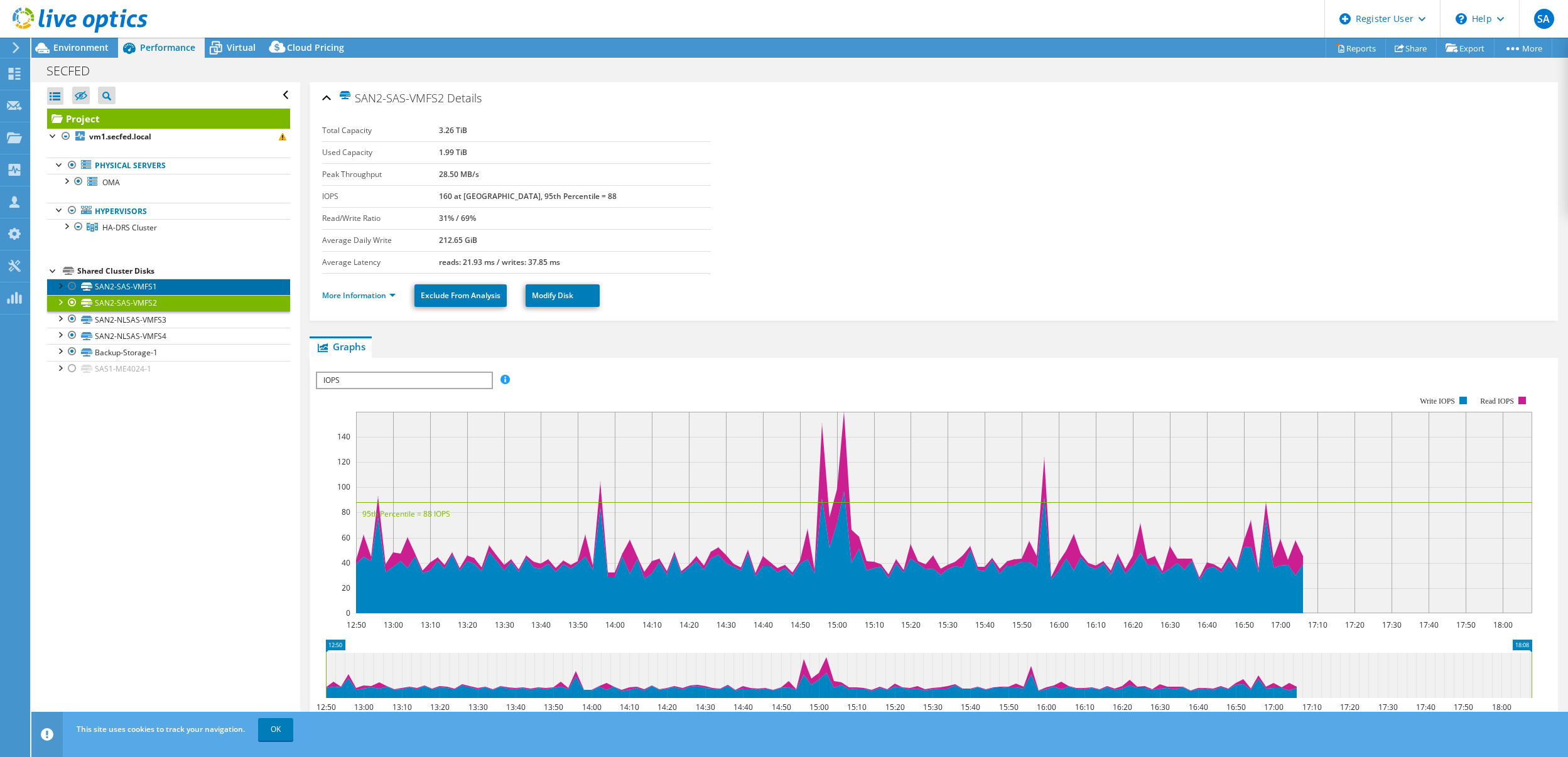
click at [148, 284] on link "SAN2-SAS-VMFS1" at bounding box center [169, 286] width 243 height 17
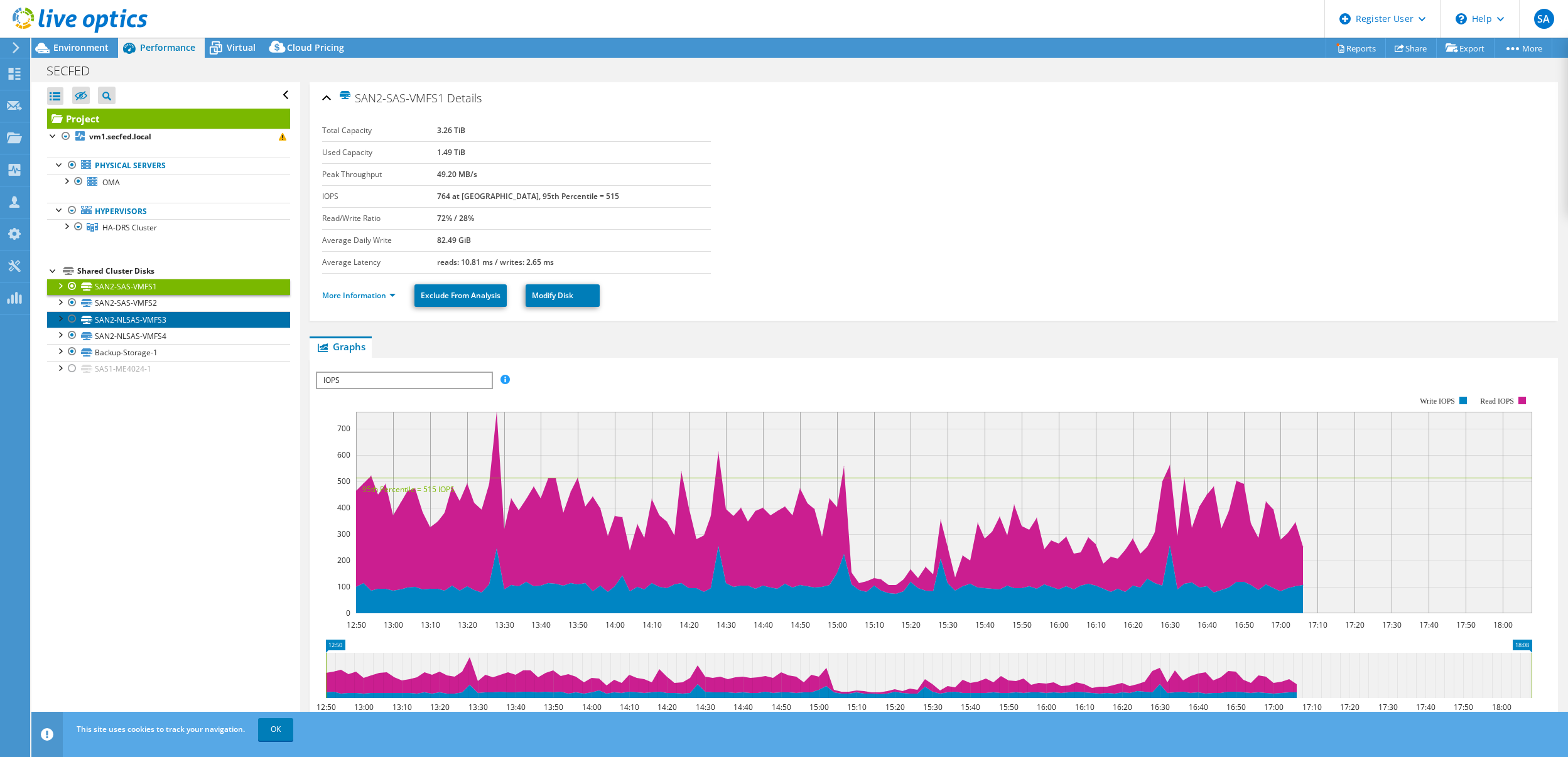
click at [138, 318] on link "SAN2-NLSAS-VMFS3" at bounding box center [169, 320] width 243 height 17
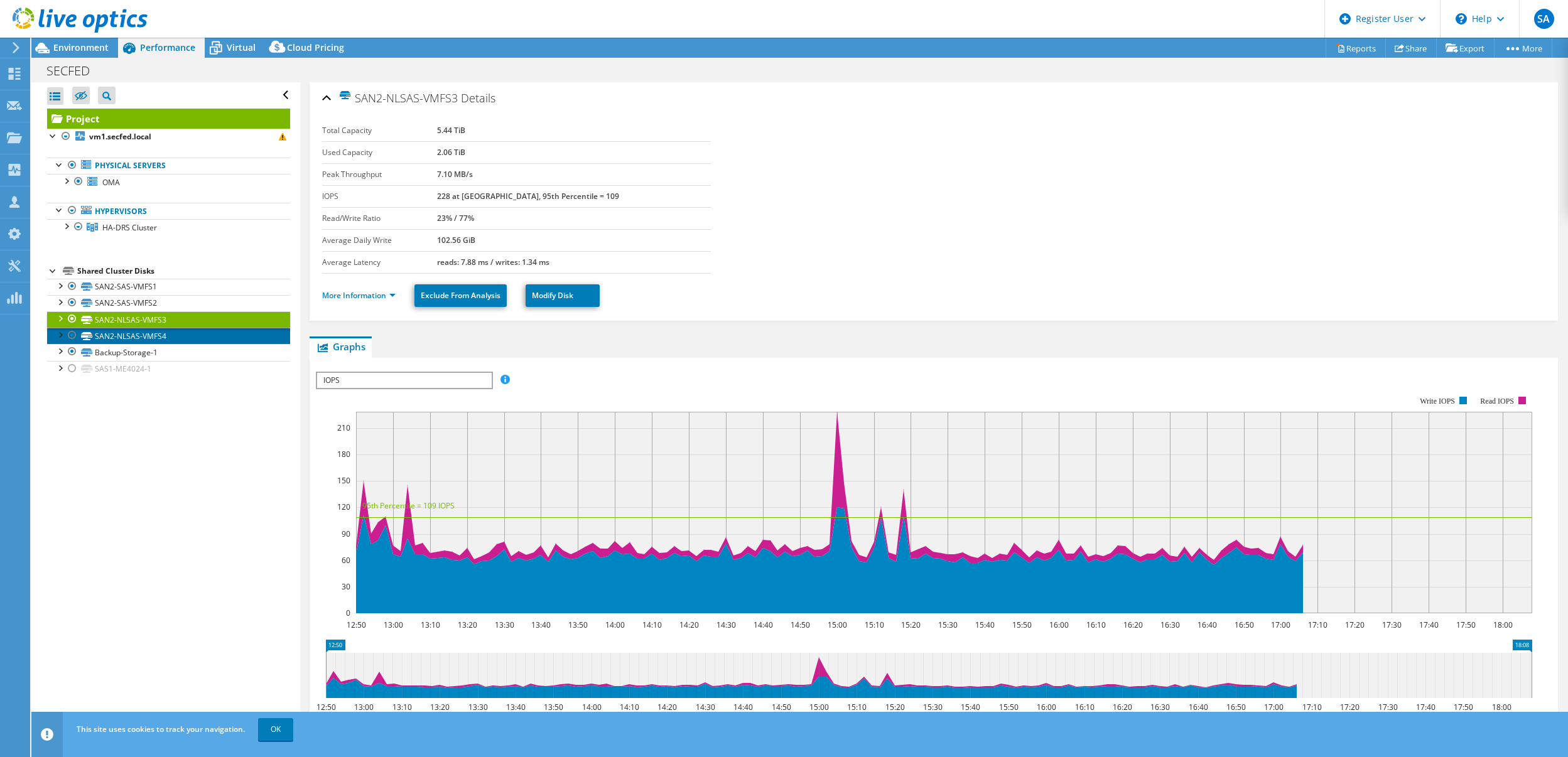
click at [145, 333] on link "SAN2-NLSAS-VMFS4" at bounding box center [169, 335] width 243 height 17
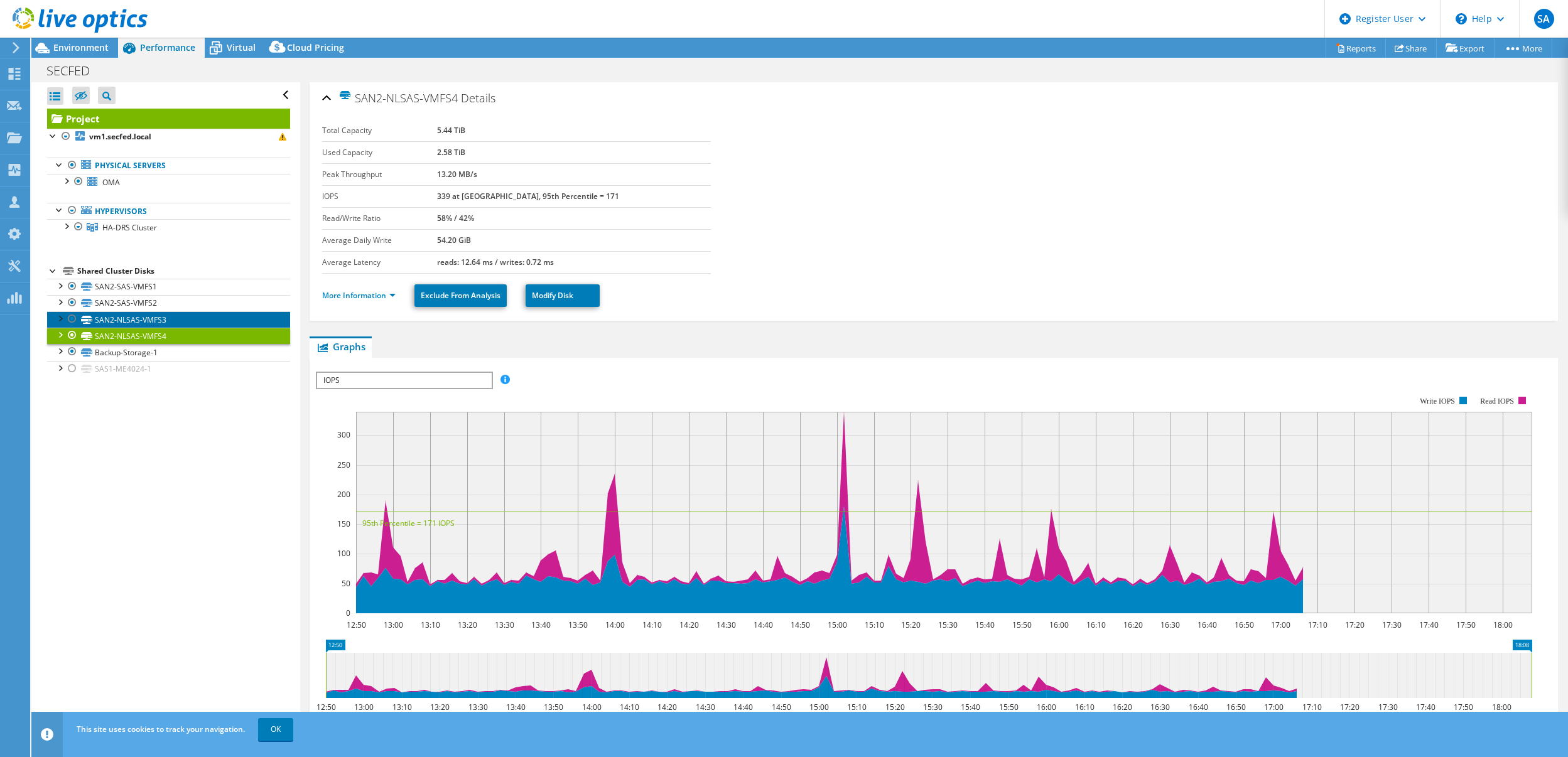
click at [145, 322] on link "SAN2-NLSAS-VMFS3" at bounding box center [169, 320] width 243 height 17
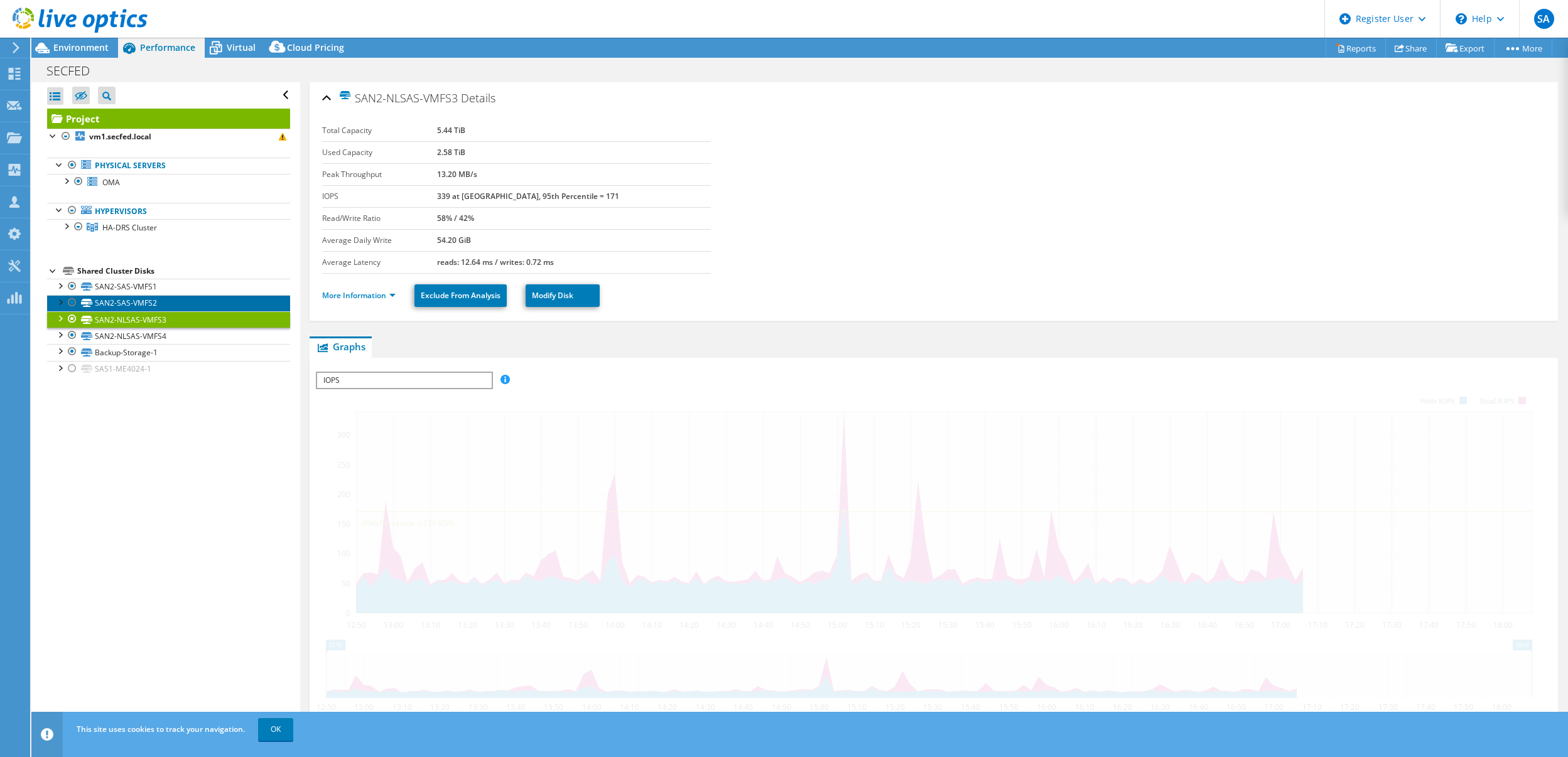
click at [146, 304] on link "SAN2-SAS-VMFS2" at bounding box center [169, 303] width 243 height 17
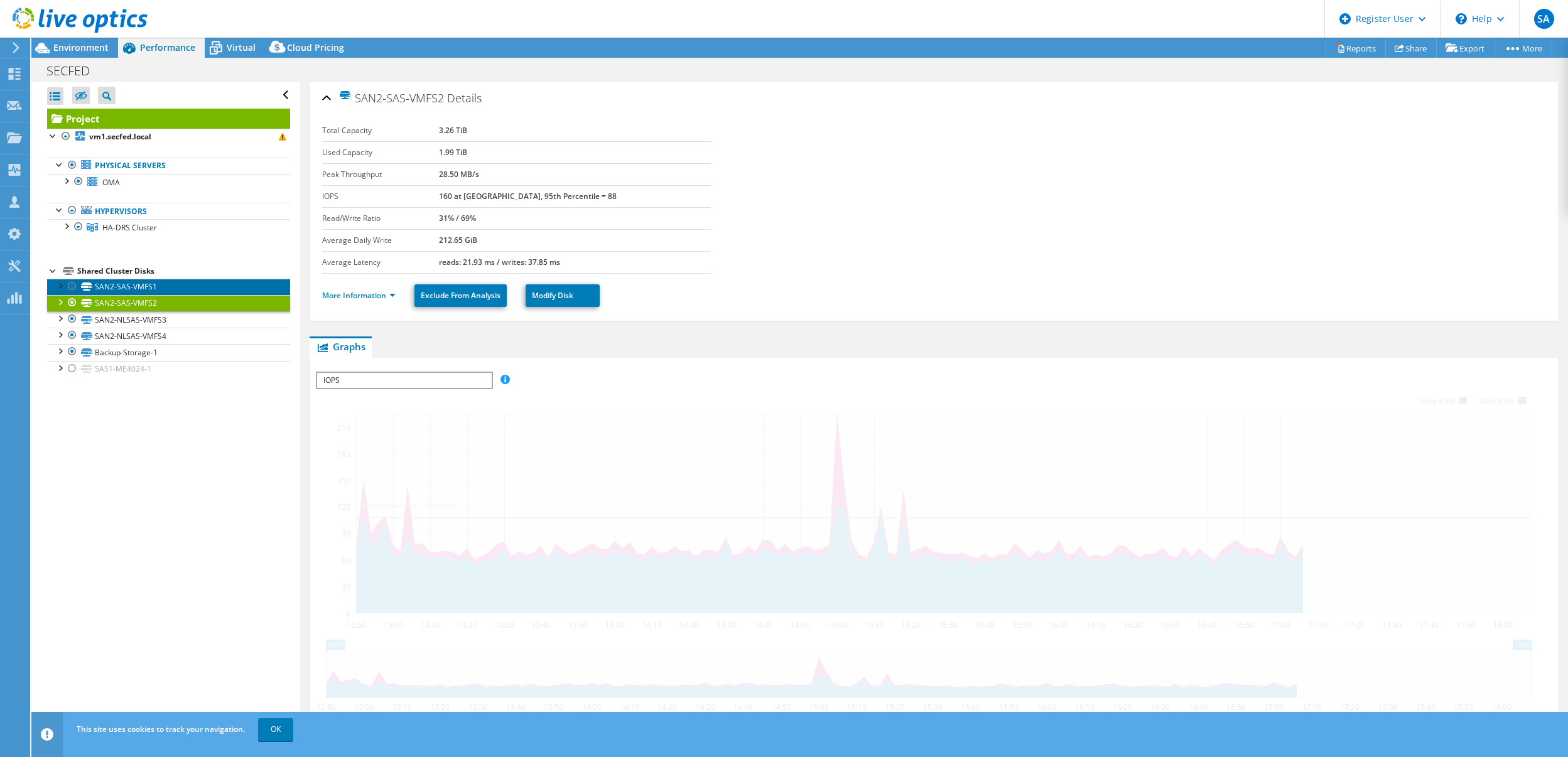
click at [148, 292] on link "SAN2-SAS-VMFS1" at bounding box center [169, 286] width 243 height 17
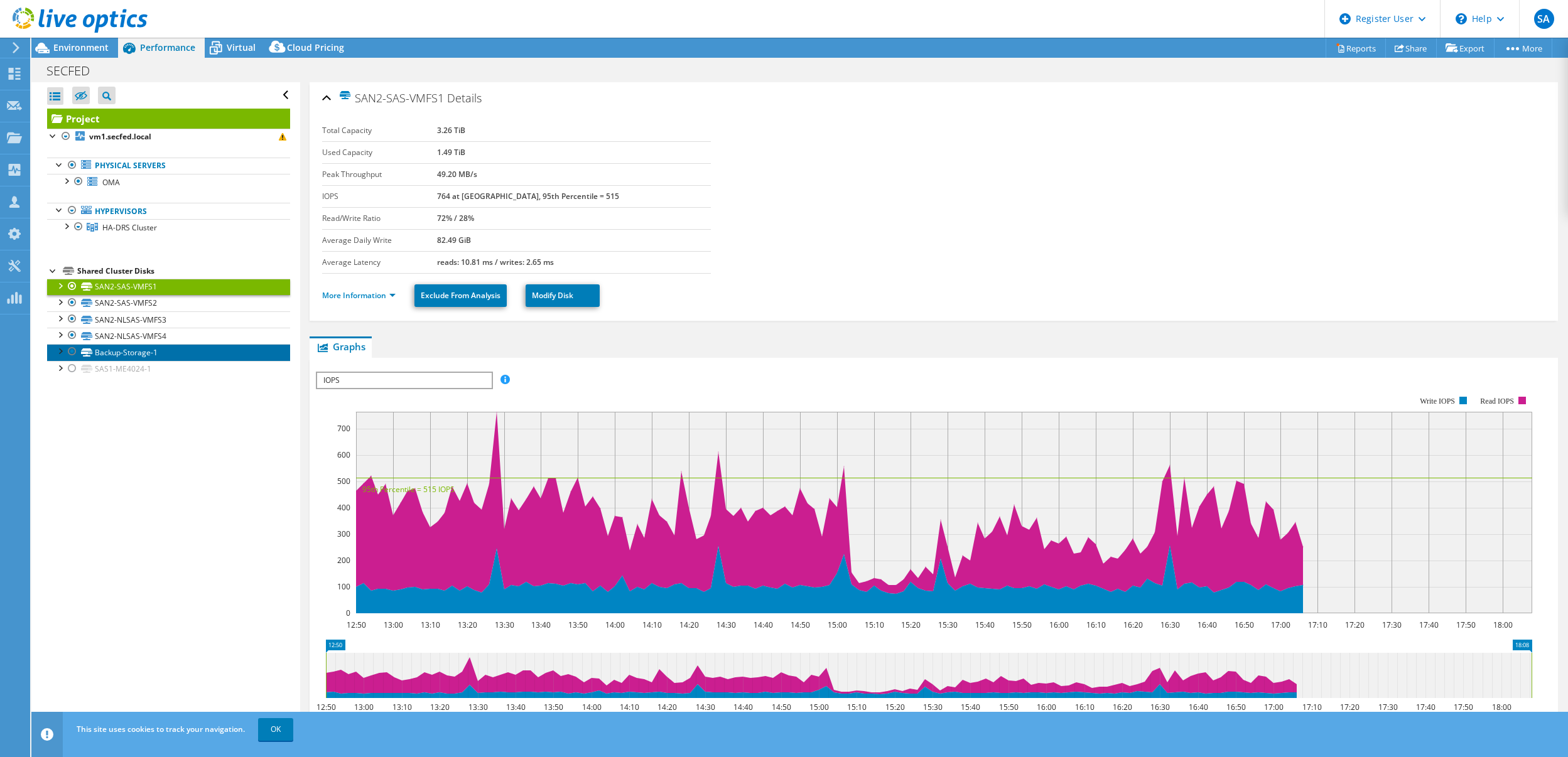
click at [147, 353] on link "Backup-Storage-1" at bounding box center [169, 352] width 243 height 17
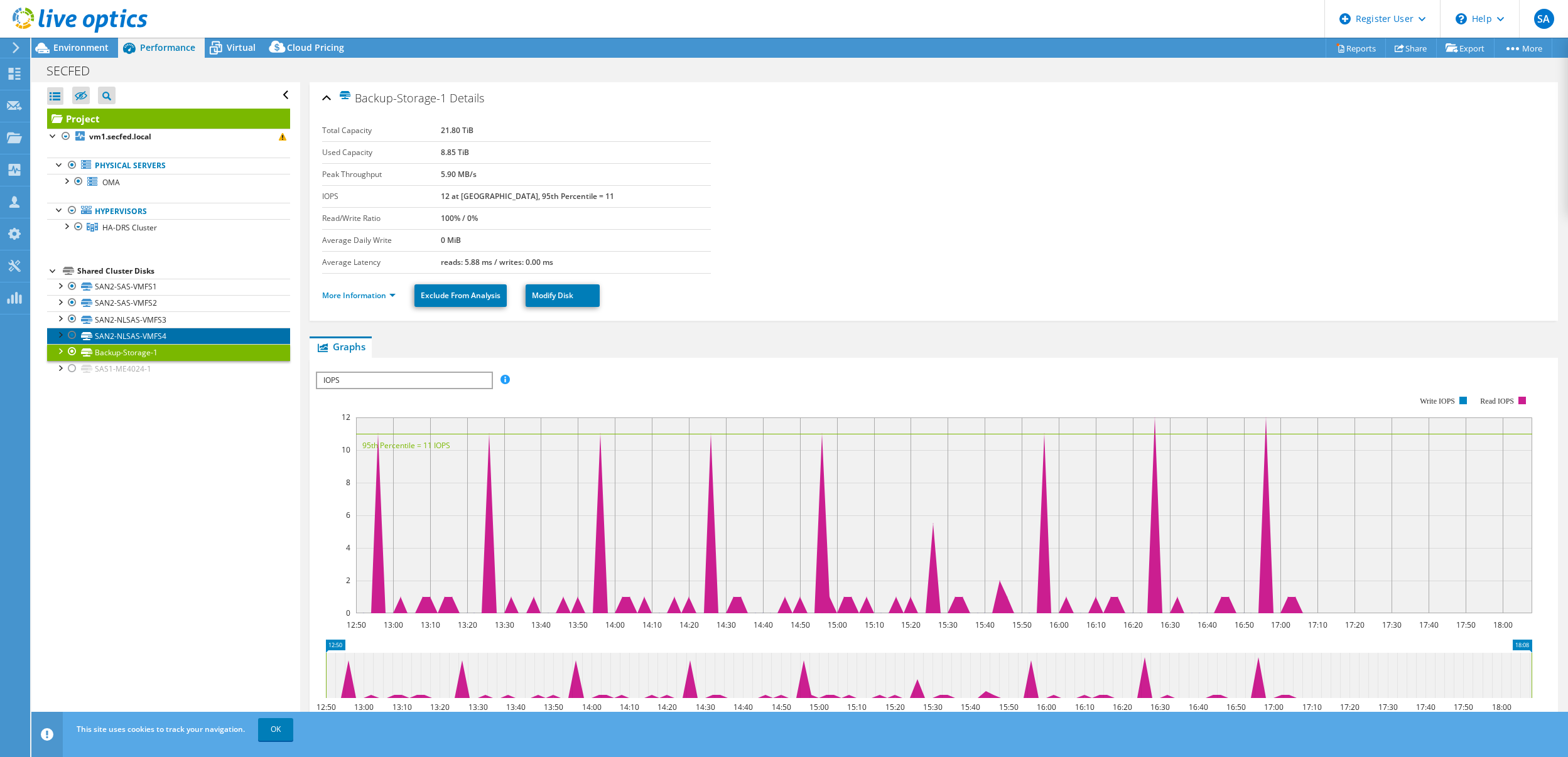
drag, startPoint x: 174, startPoint y: 335, endPoint x: 173, endPoint y: 325, distance: 10.0
click at [174, 335] on link "SAN2-NLSAS-VMFS4" at bounding box center [169, 335] width 243 height 17
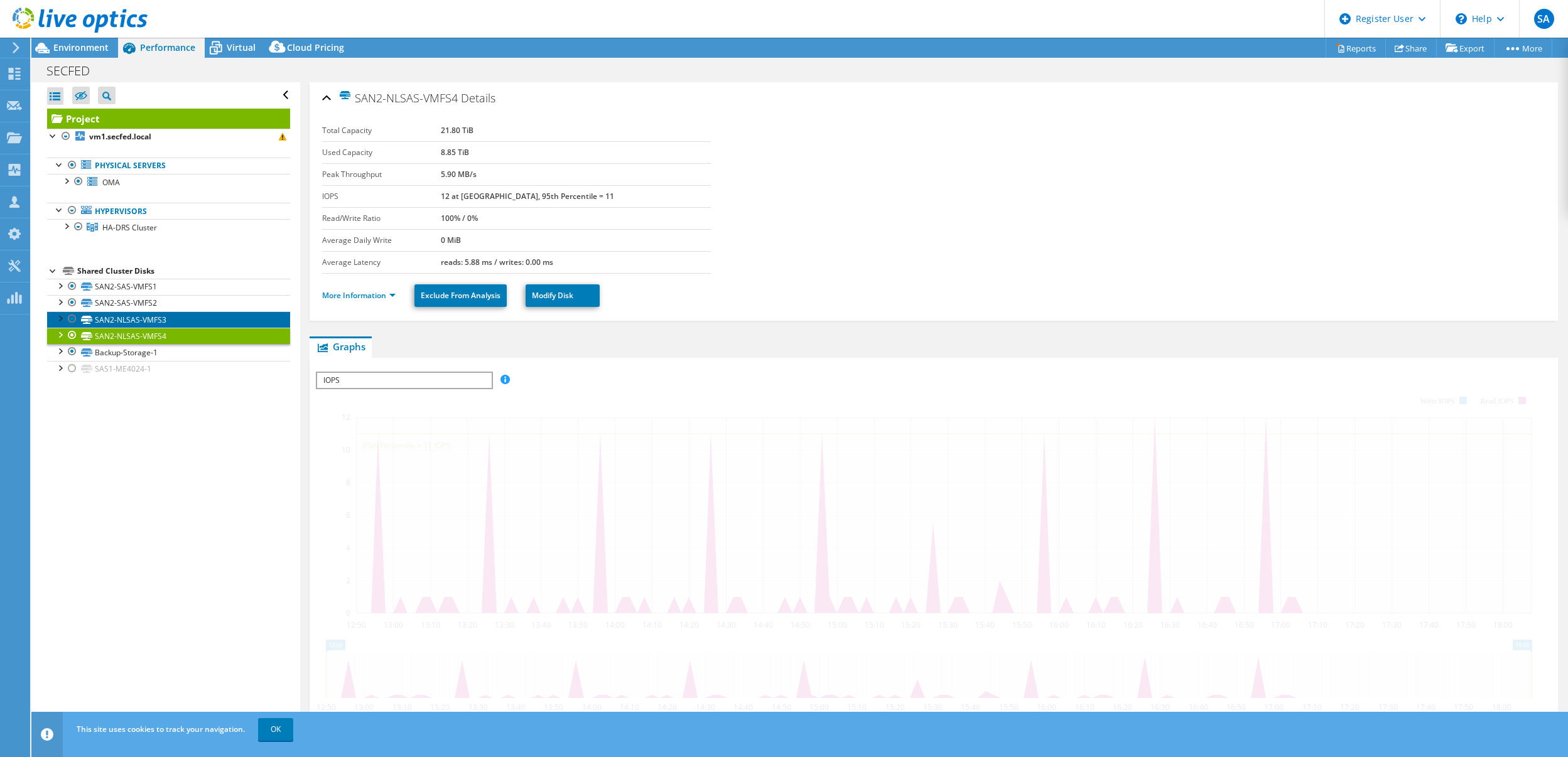
click at [173, 320] on link "SAN2-NLSAS-VMFS3" at bounding box center [169, 320] width 243 height 17
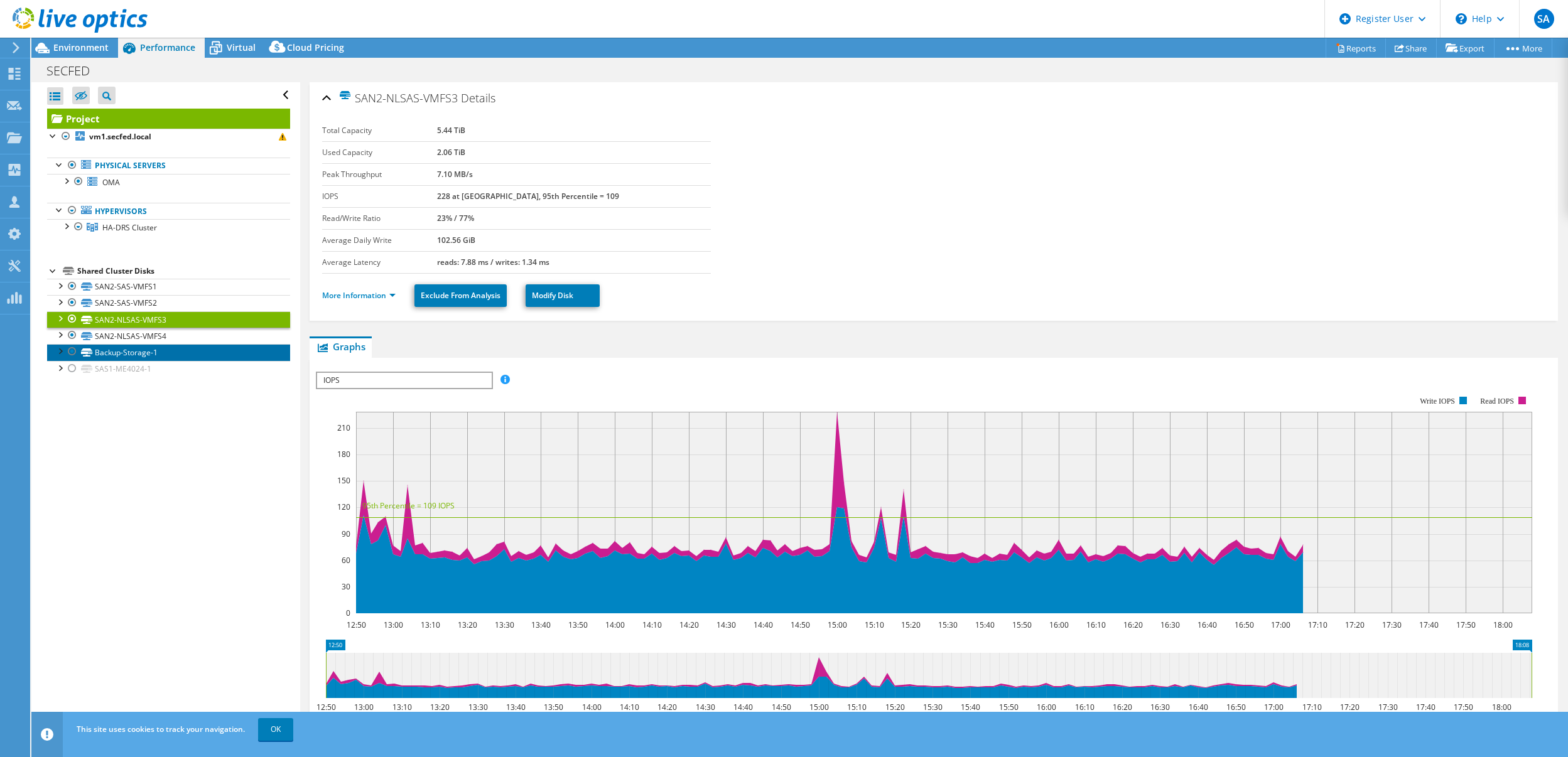
click at [177, 355] on link "Backup-Storage-1" at bounding box center [169, 352] width 243 height 17
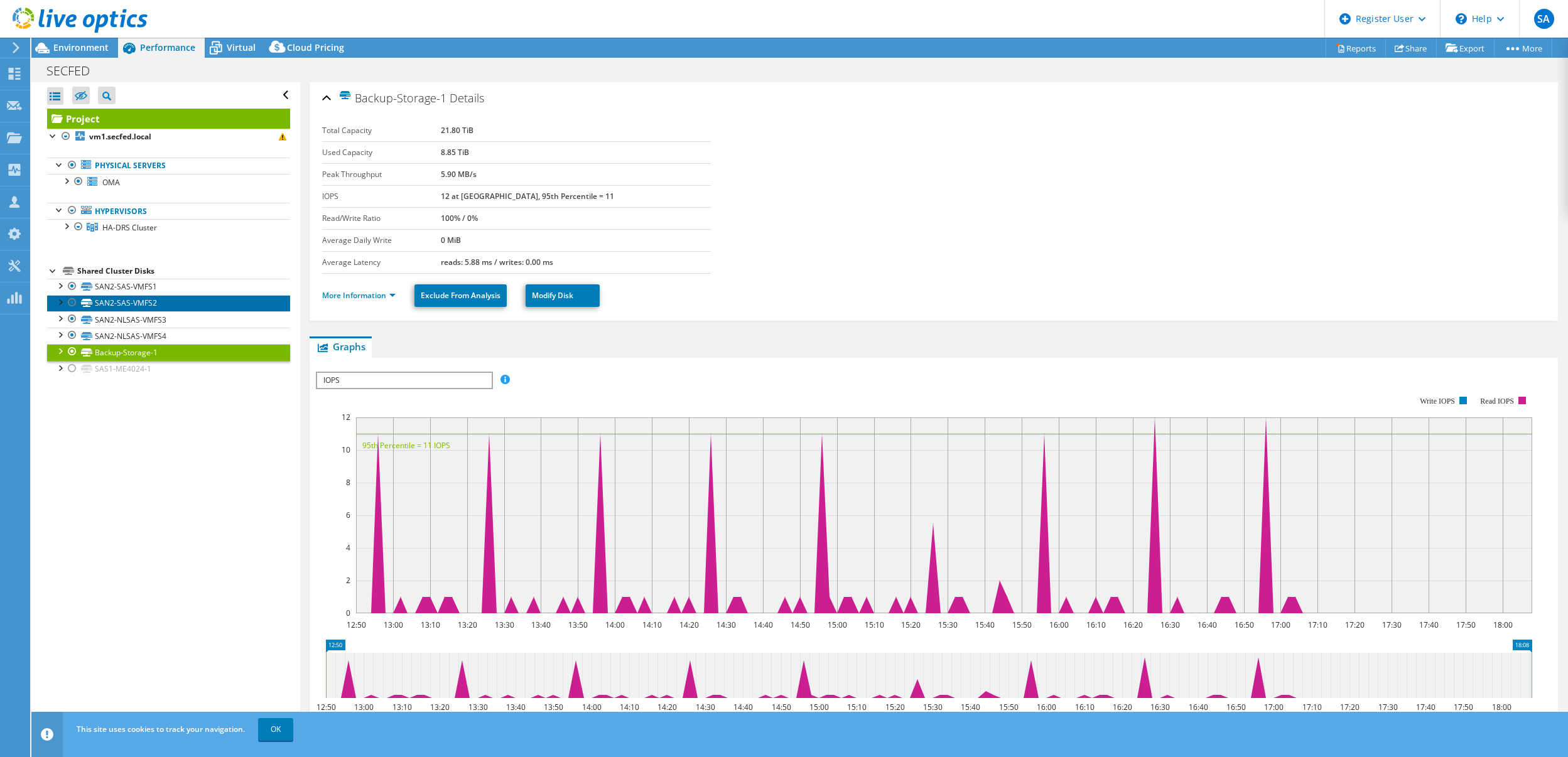
click at [186, 303] on link "SAN2-SAS-VMFS2" at bounding box center [169, 303] width 243 height 17
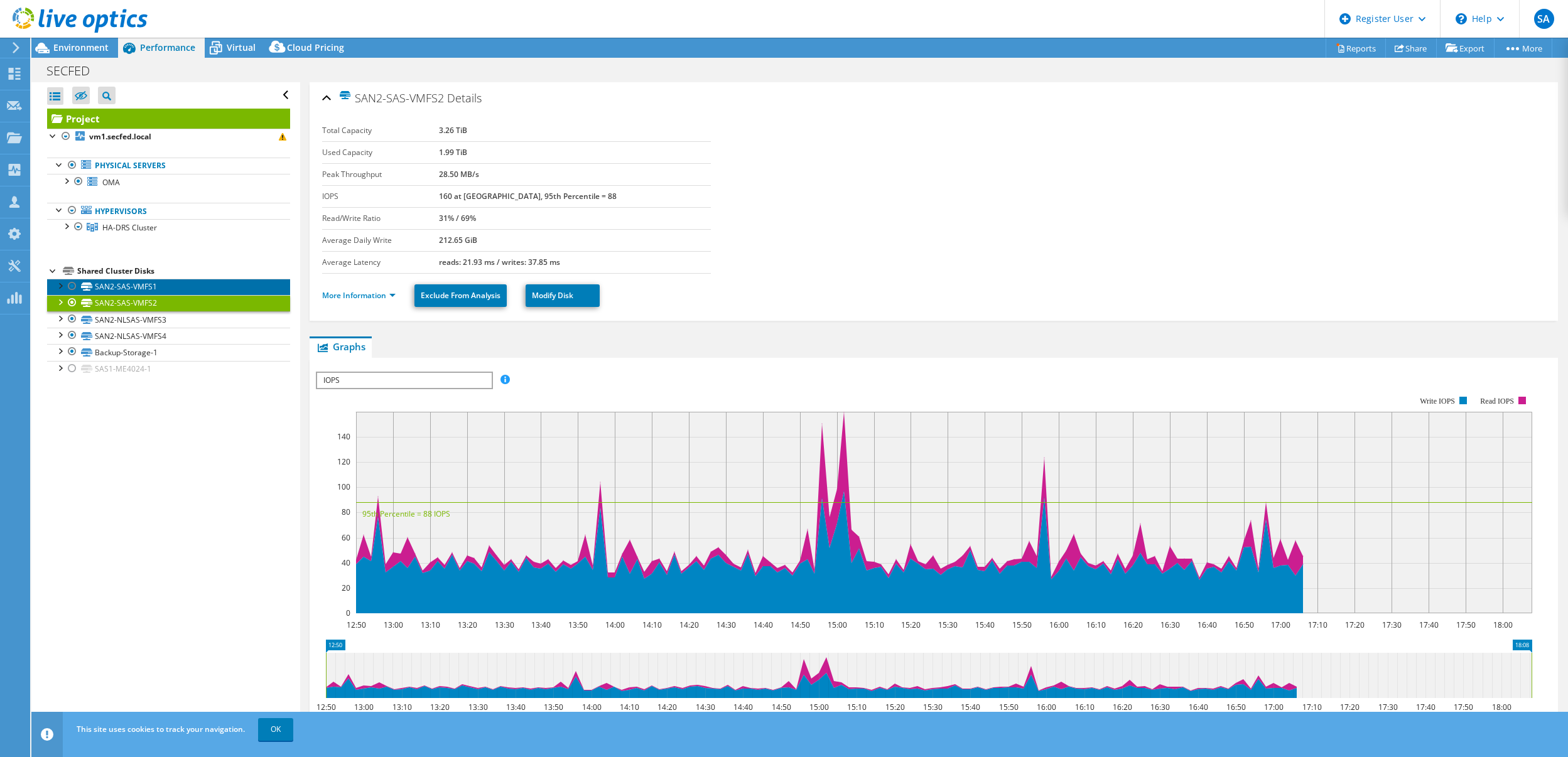
click at [184, 289] on link "SAN2-SAS-VMFS1" at bounding box center [169, 286] width 243 height 17
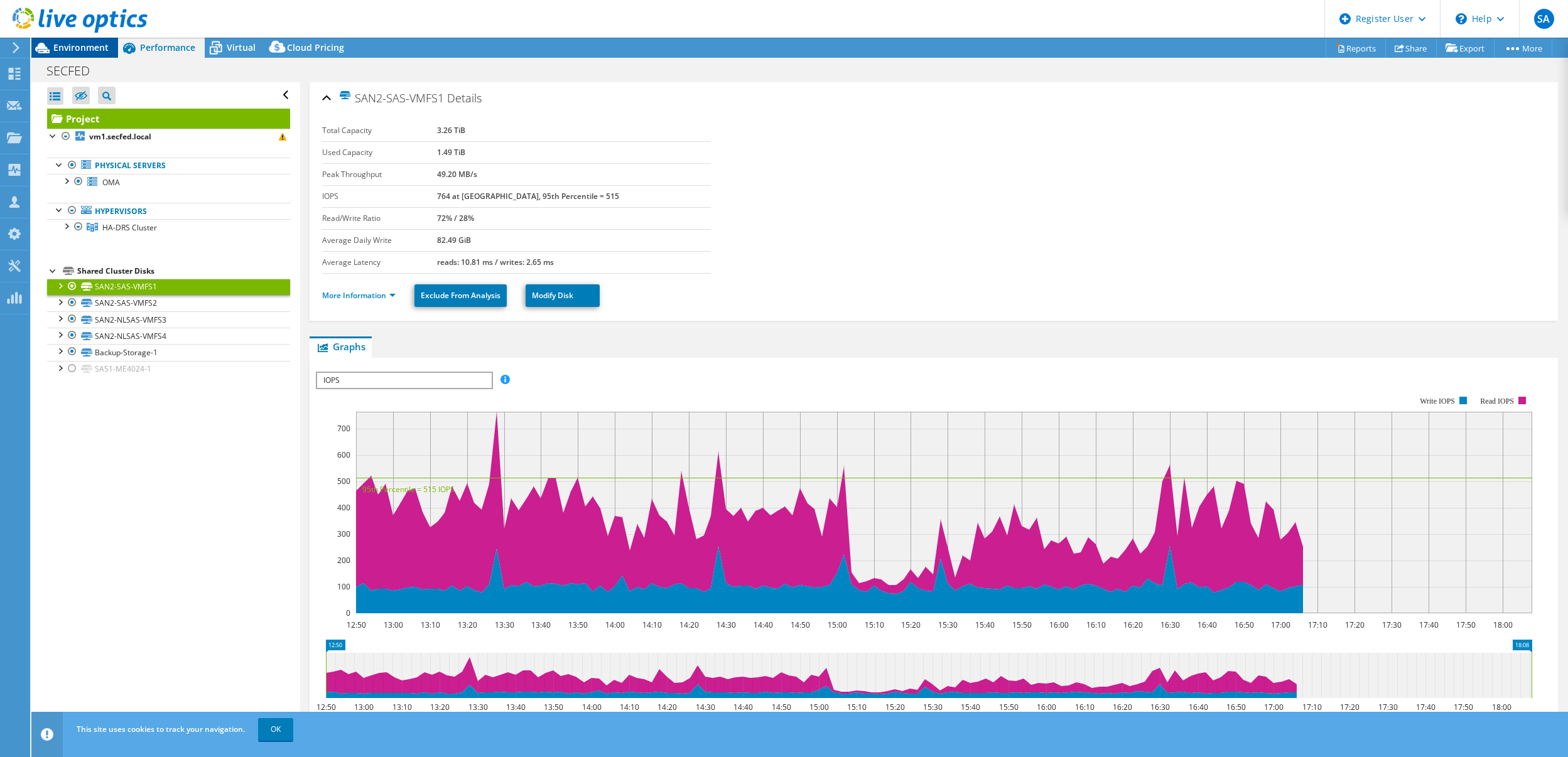
click at [72, 52] on span "Environment" at bounding box center [81, 47] width 55 height 12
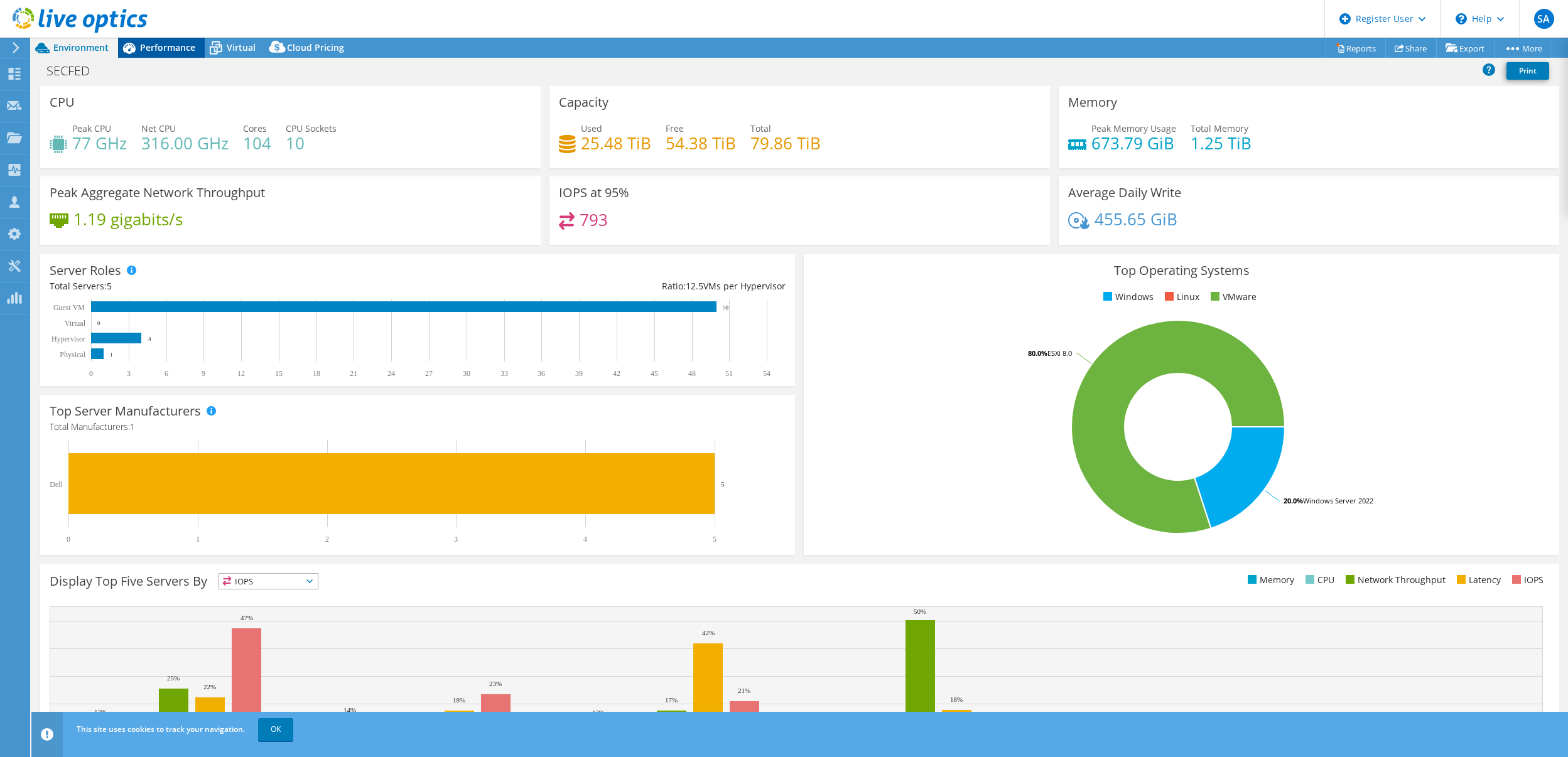
click at [166, 47] on span "Performance" at bounding box center [167, 47] width 55 height 12
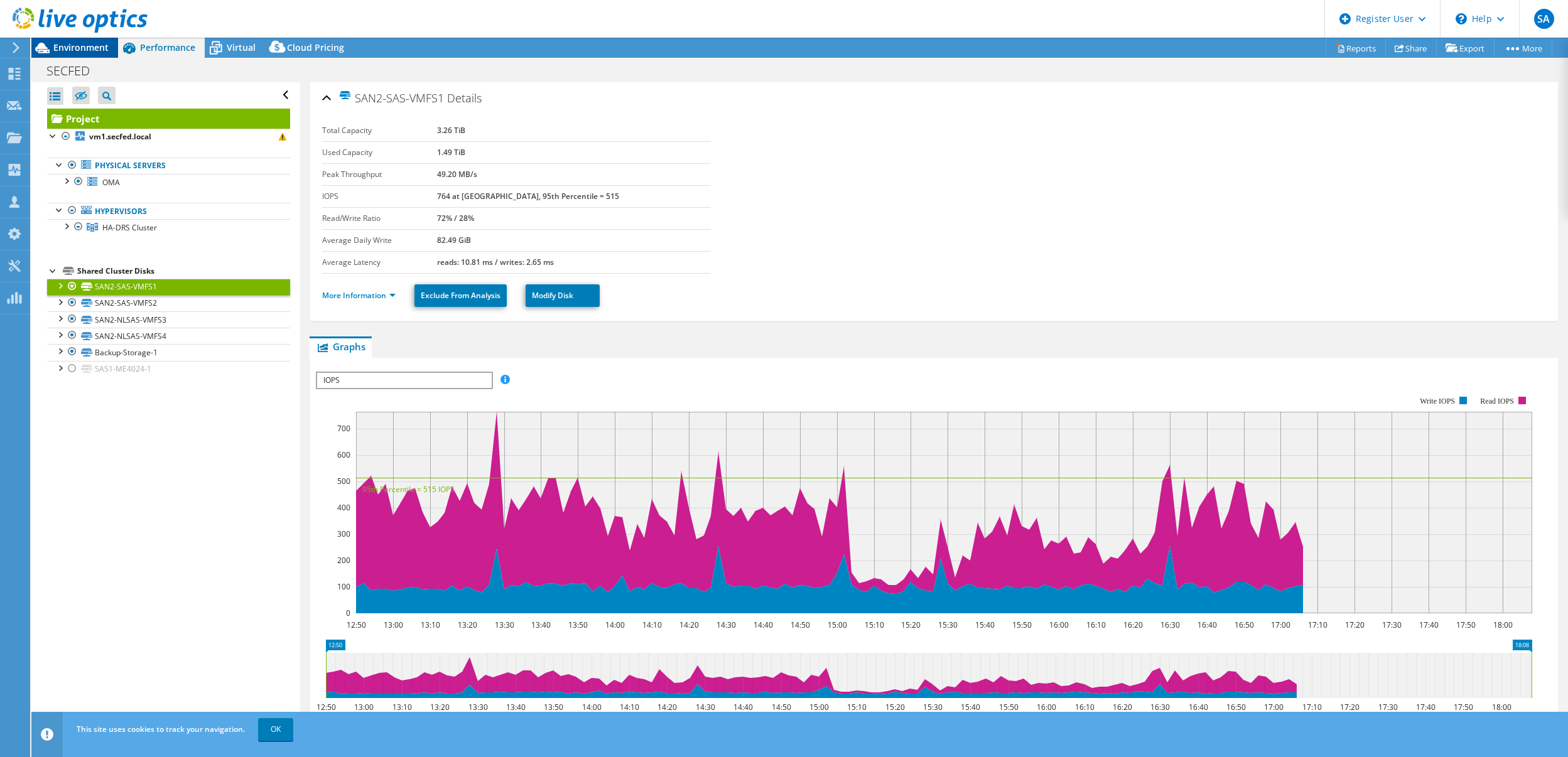
drag, startPoint x: 1509, startPoint y: 1, endPoint x: 78, endPoint y: 47, distance: 1431.7
click at [78, 47] on span "Environment" at bounding box center [81, 47] width 55 height 12
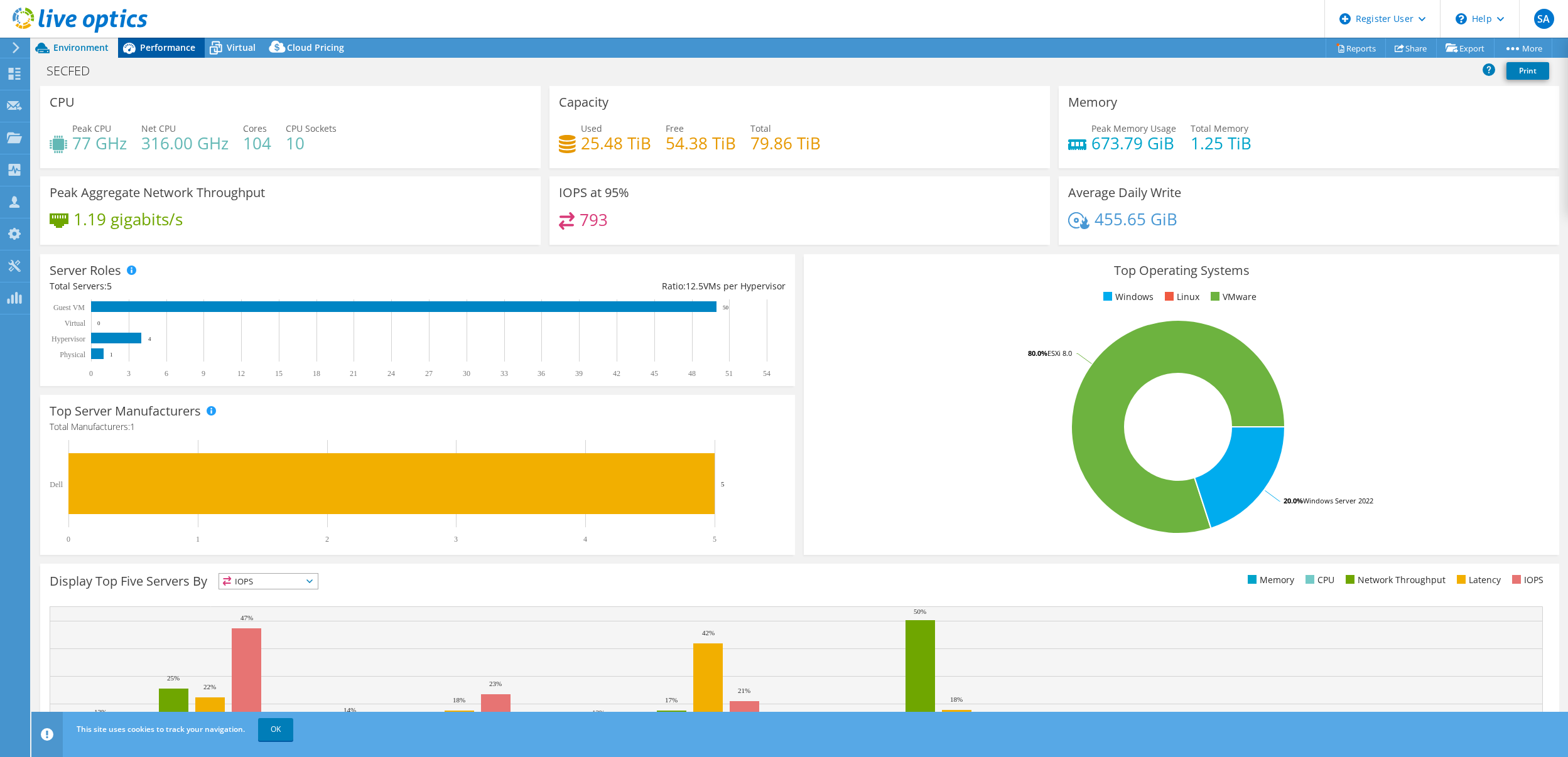
click at [160, 41] on span "Performance" at bounding box center [167, 47] width 55 height 12
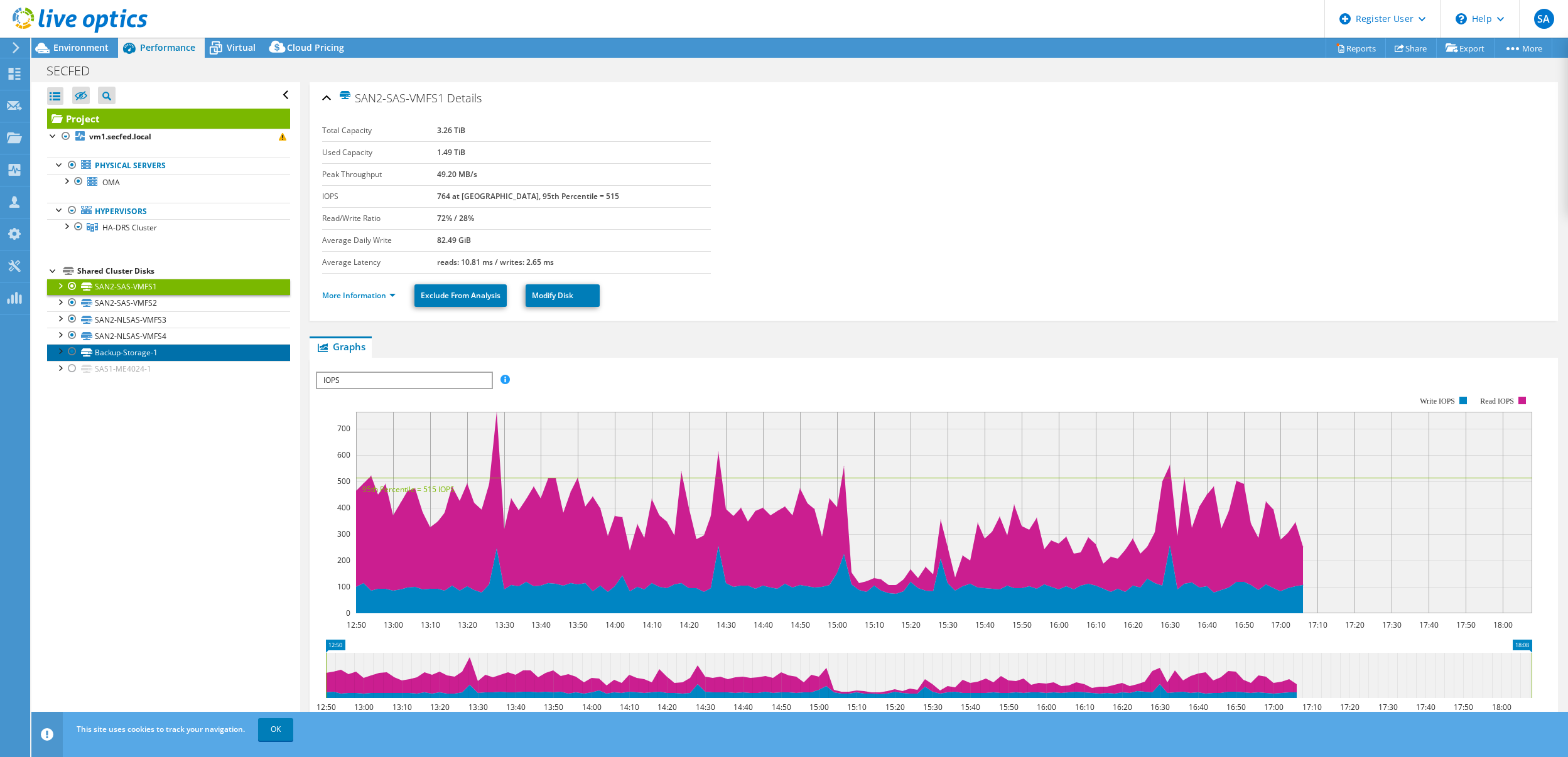
click at [154, 352] on link "Backup-Storage-1" at bounding box center [169, 352] width 243 height 17
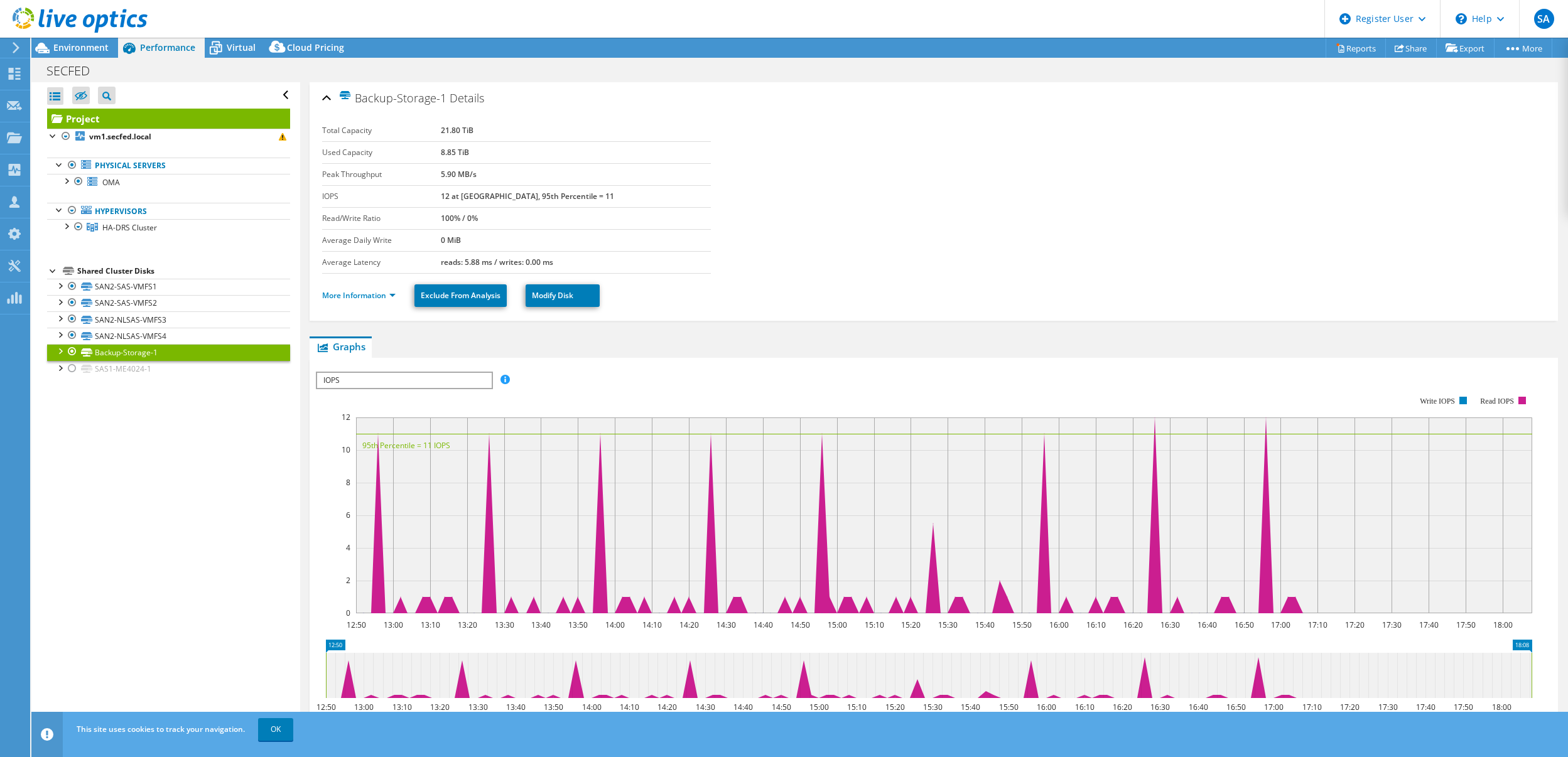
click at [169, 353] on link "Backup-Storage-1" at bounding box center [169, 352] width 243 height 17
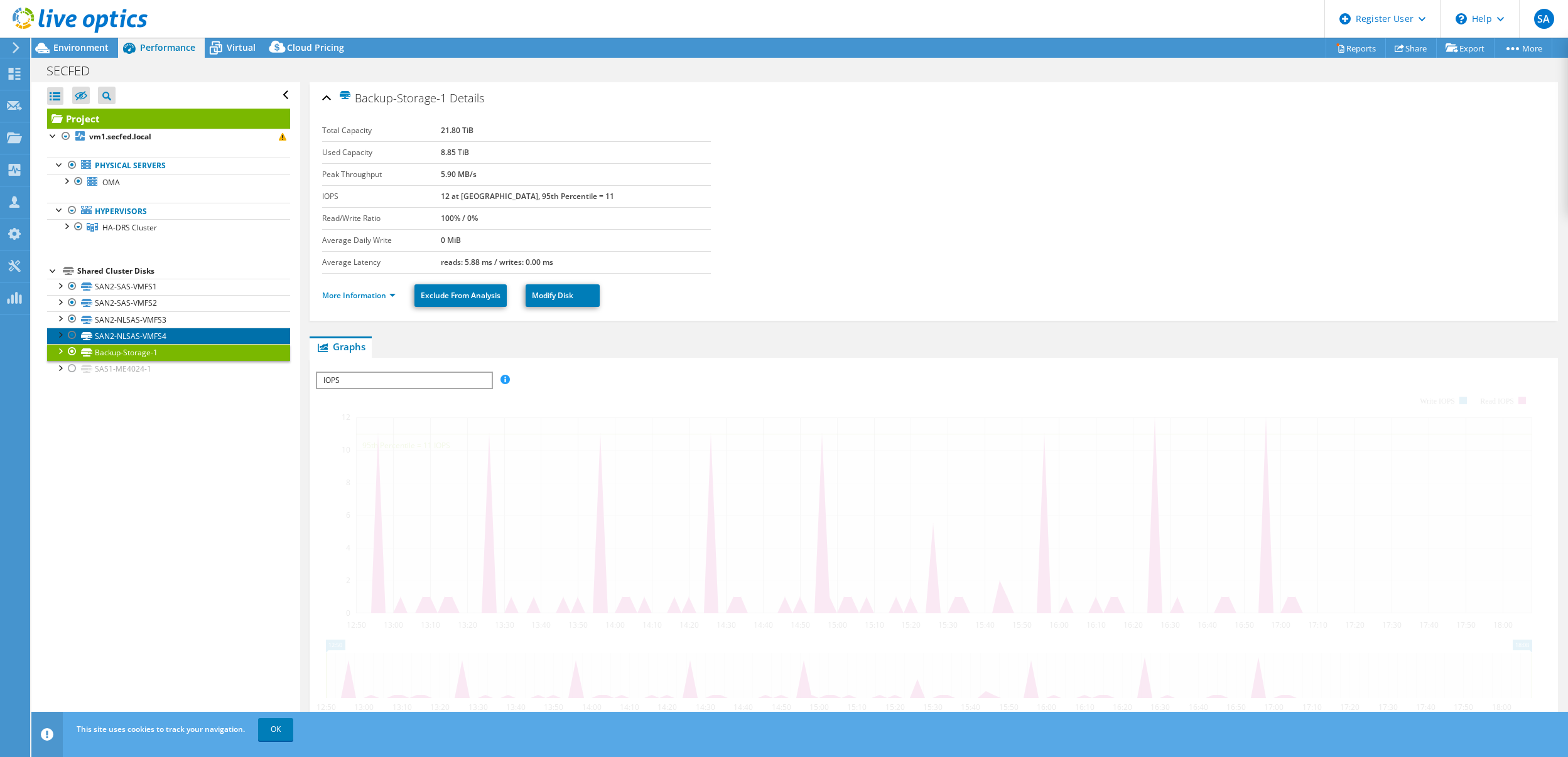
click at [170, 335] on link "SAN2-NLSAS-VMFS4" at bounding box center [169, 335] width 243 height 17
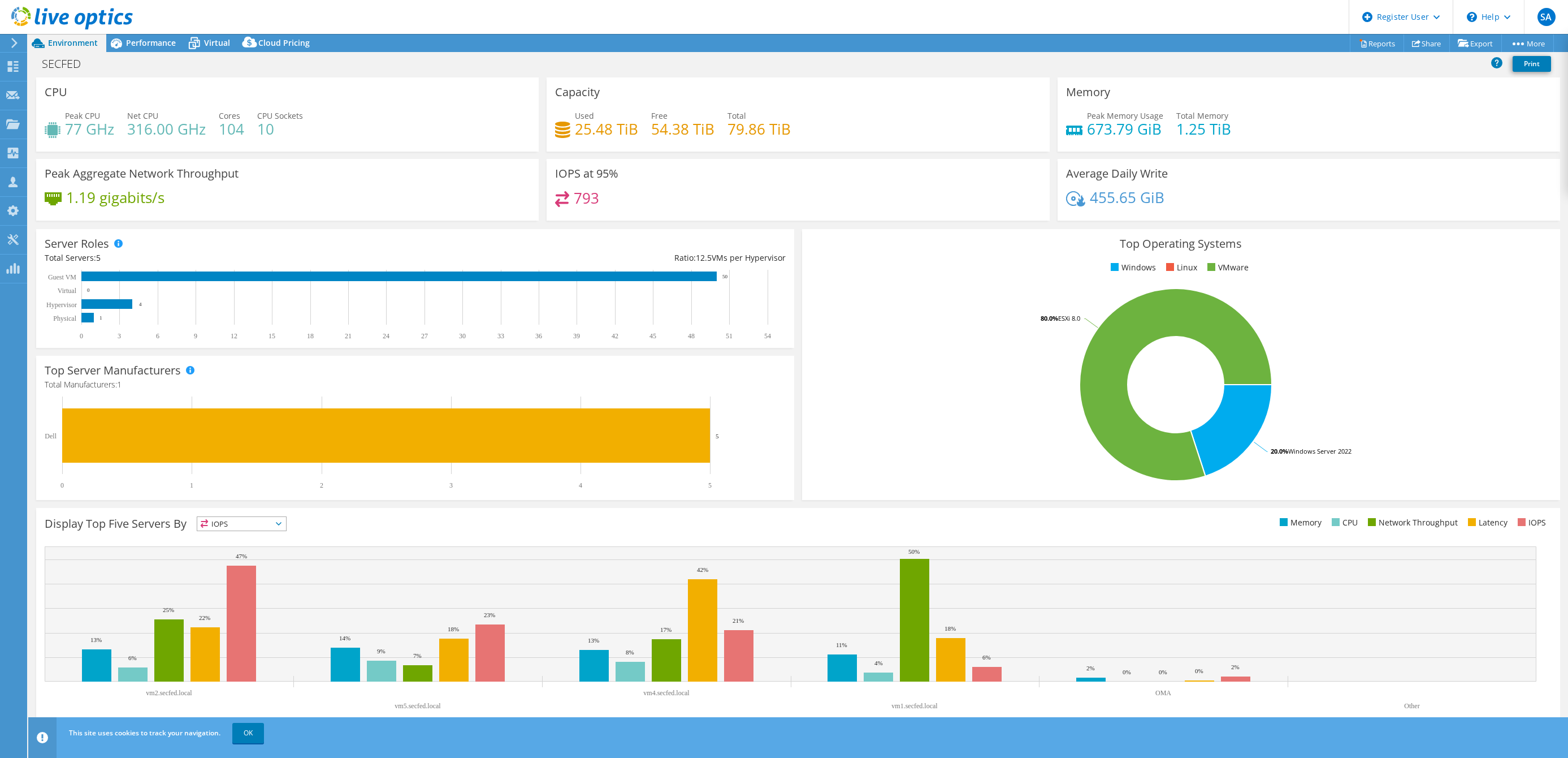
select select "USD"
